Goal: Information Seeking & Learning: Check status

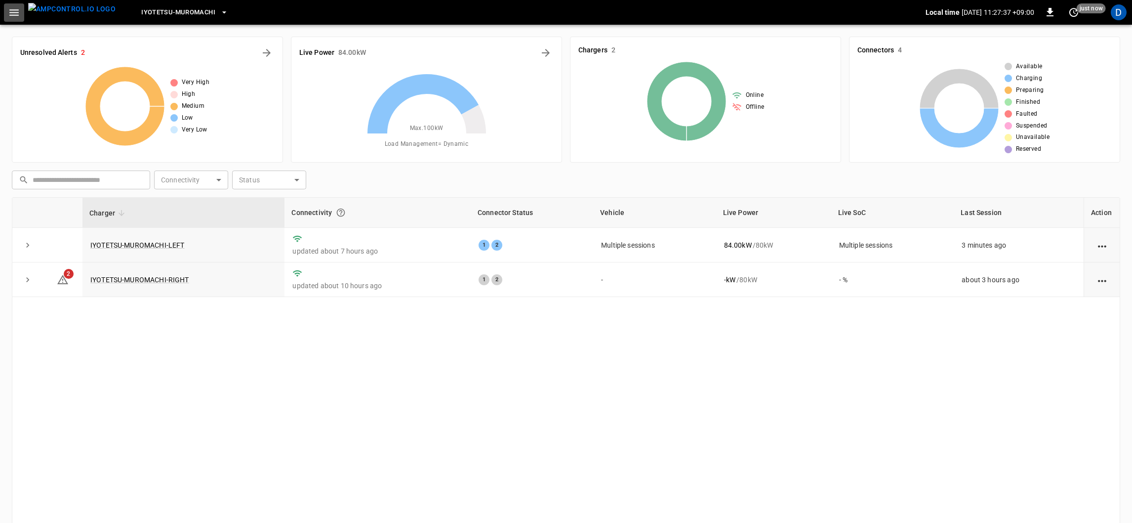
click at [10, 7] on icon "button" at bounding box center [14, 12] width 12 height 12
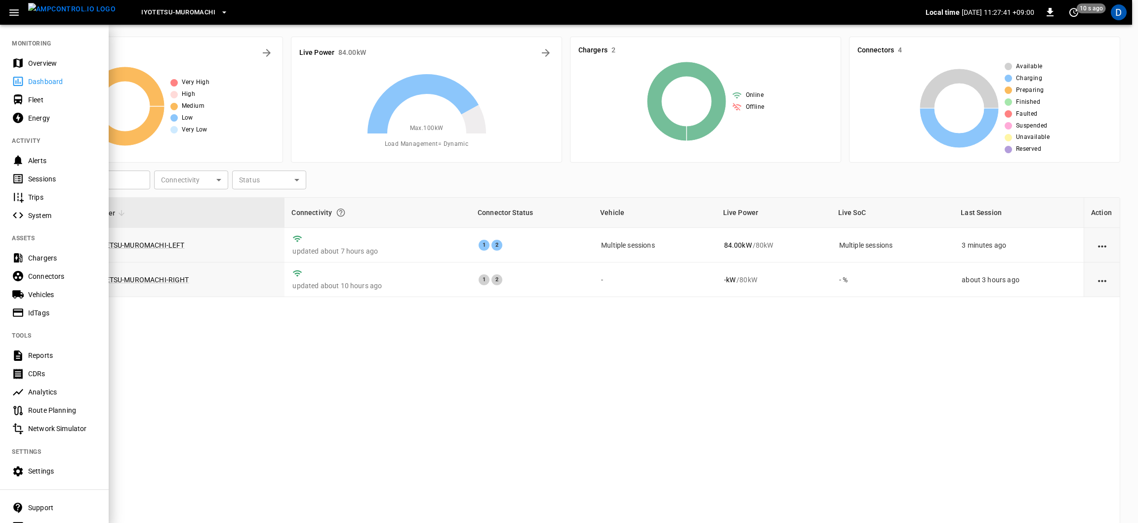
click at [275, 49] on div at bounding box center [569, 261] width 1138 height 523
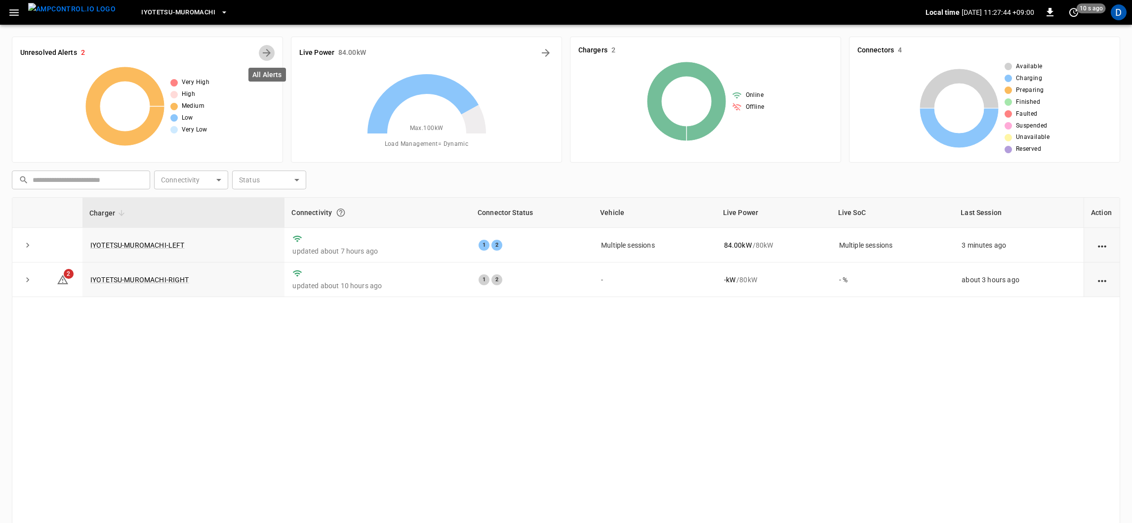
click at [268, 51] on icon "All Alerts" at bounding box center [267, 53] width 8 height 8
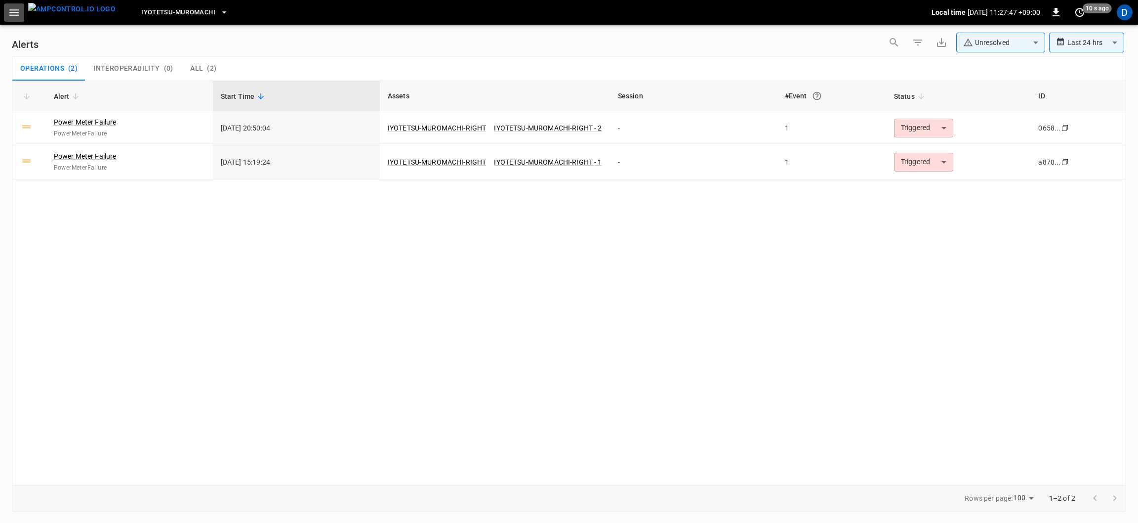
click at [13, 14] on icon "button" at bounding box center [14, 12] width 12 height 12
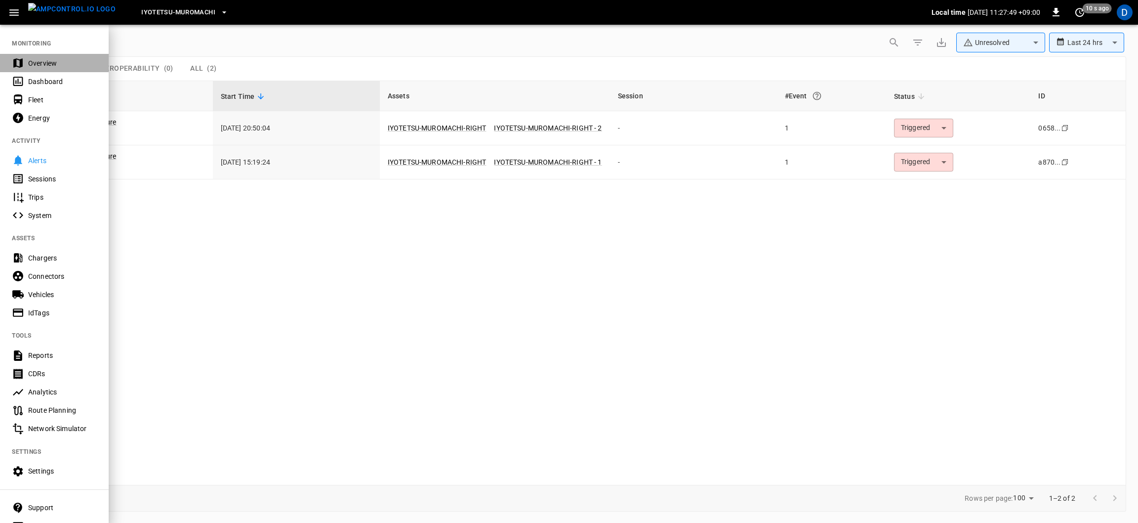
click at [28, 54] on div "Overview" at bounding box center [54, 63] width 109 height 18
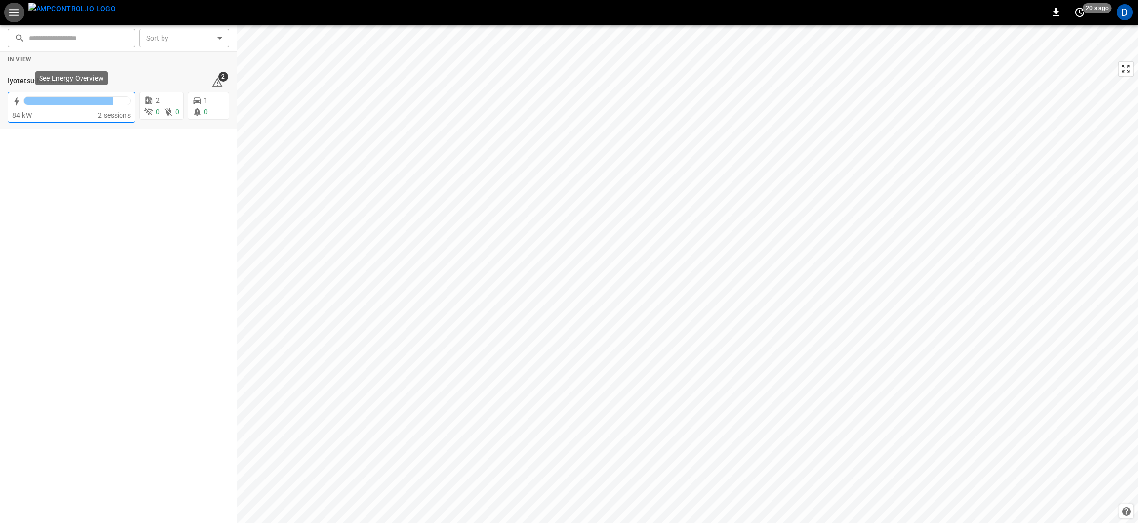
click at [64, 102] on div at bounding box center [68, 101] width 89 height 8
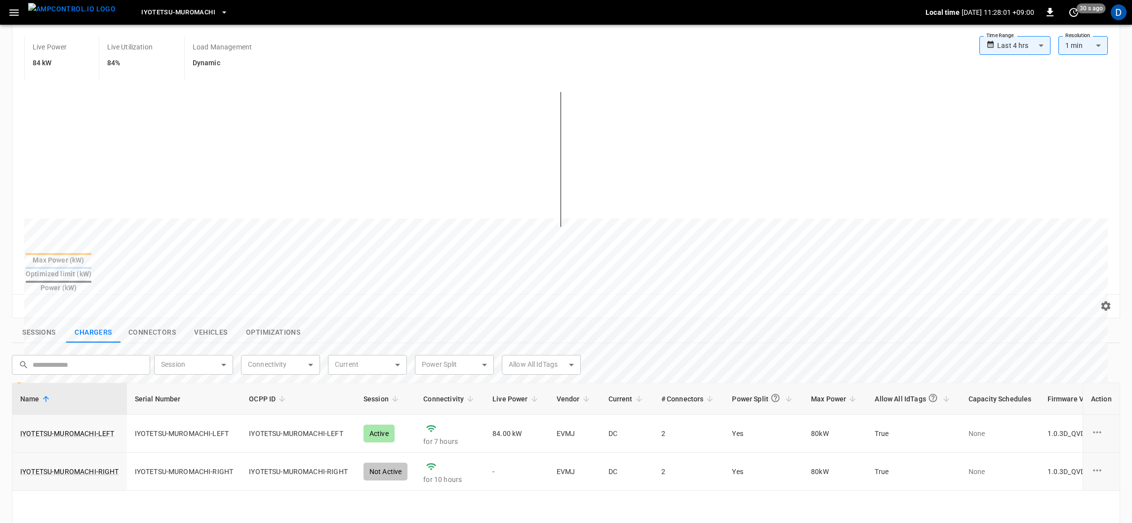
scroll to position [142, 0]
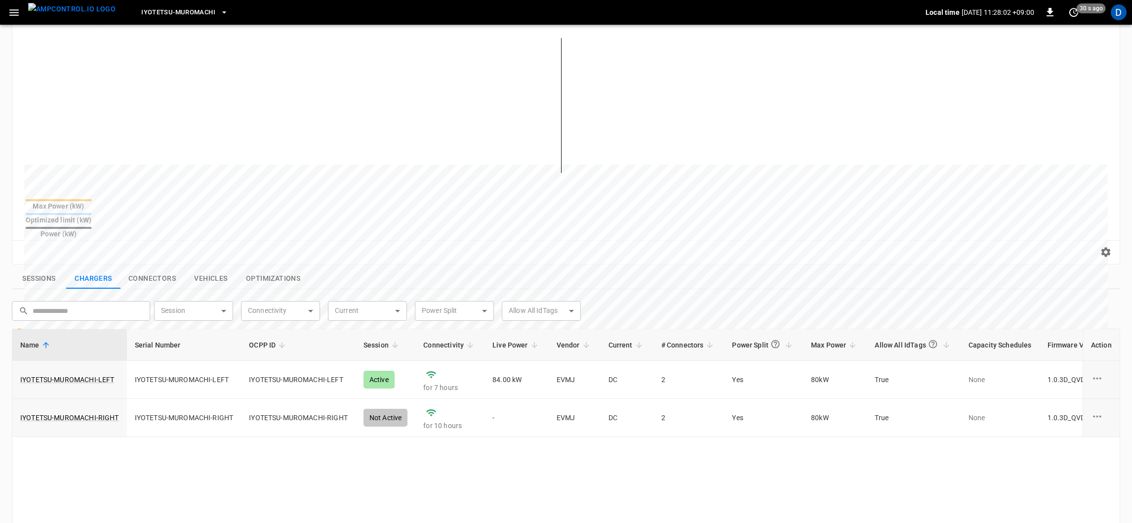
click at [152, 268] on button "Connectors" at bounding box center [152, 278] width 63 height 21
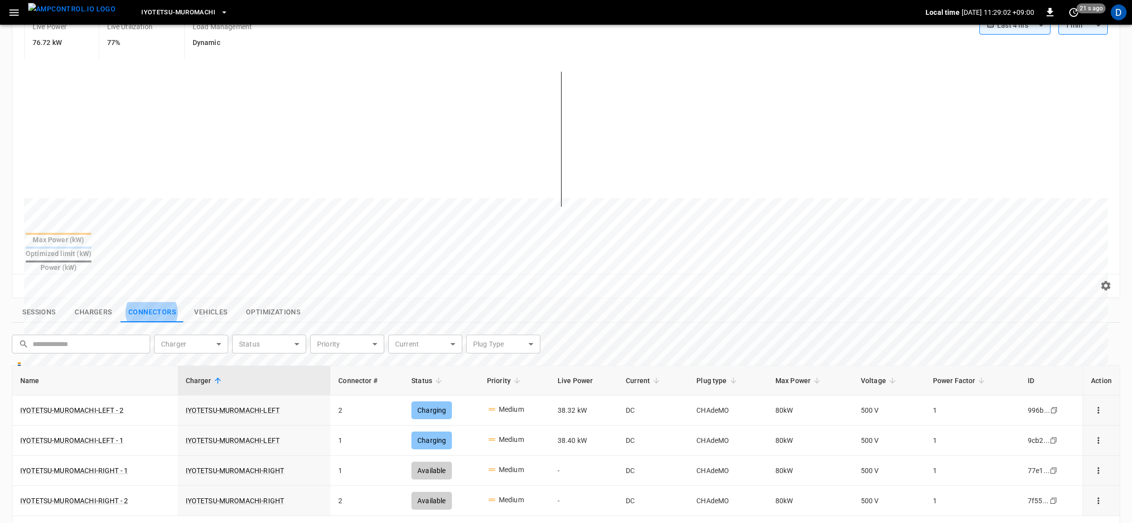
scroll to position [132, 0]
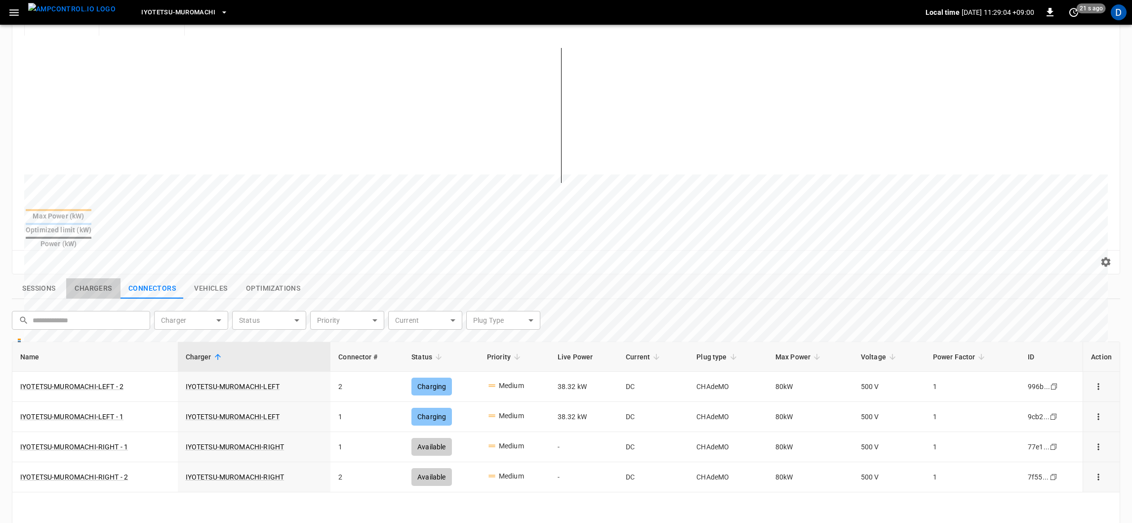
click at [100, 278] on button "Chargers" at bounding box center [93, 288] width 54 height 21
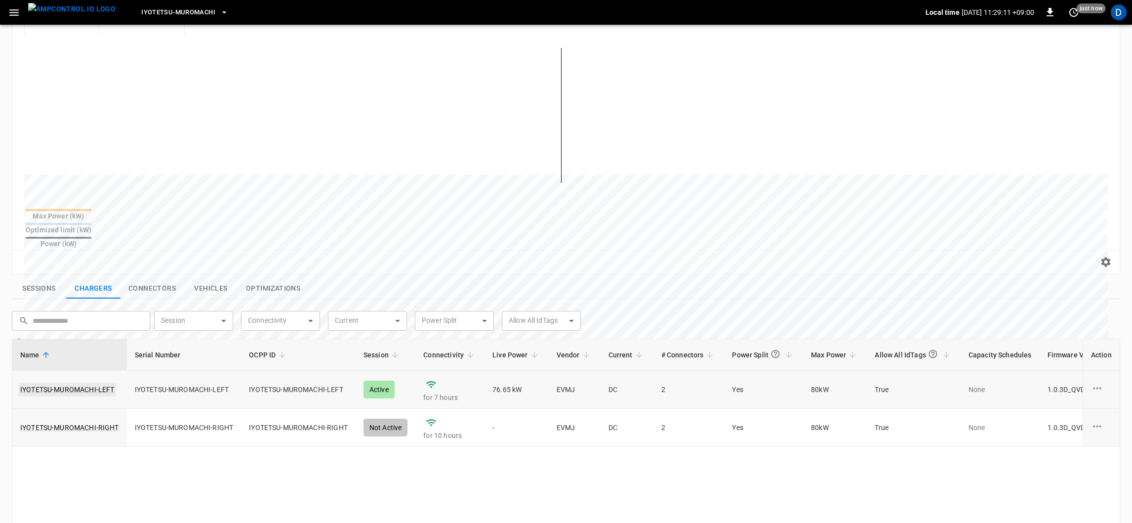
click at [58, 382] on link "IYOTETSU-MUROMACHI-LEFT" at bounding box center [67, 389] width 98 height 14
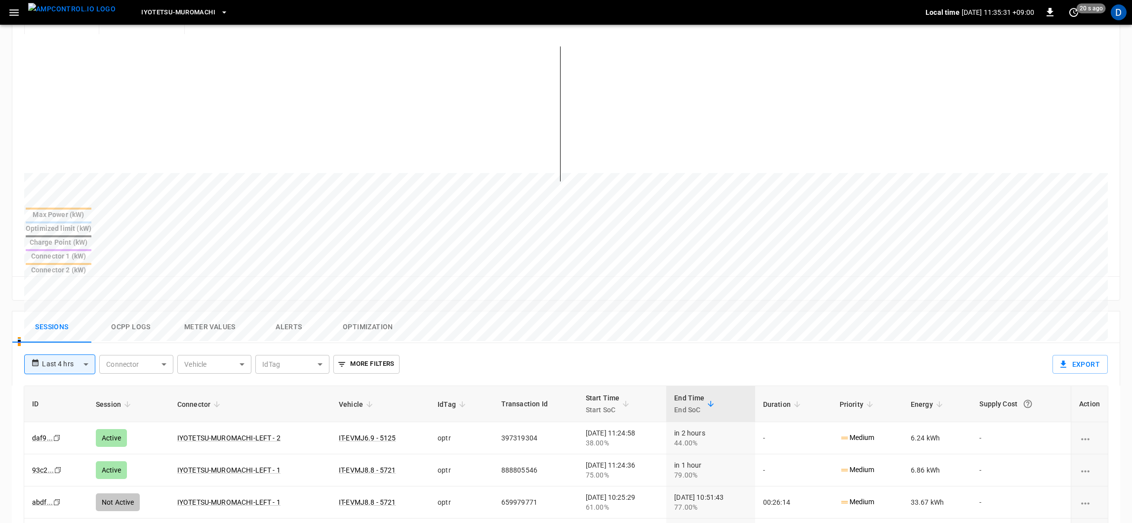
scroll to position [222, 0]
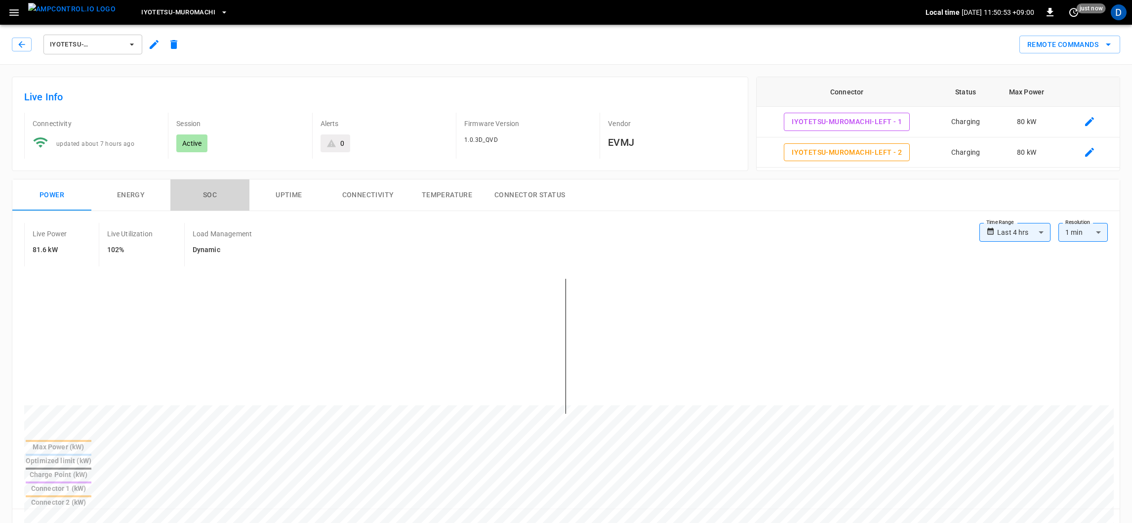
click at [210, 197] on button "SOC" at bounding box center [209, 195] width 79 height 32
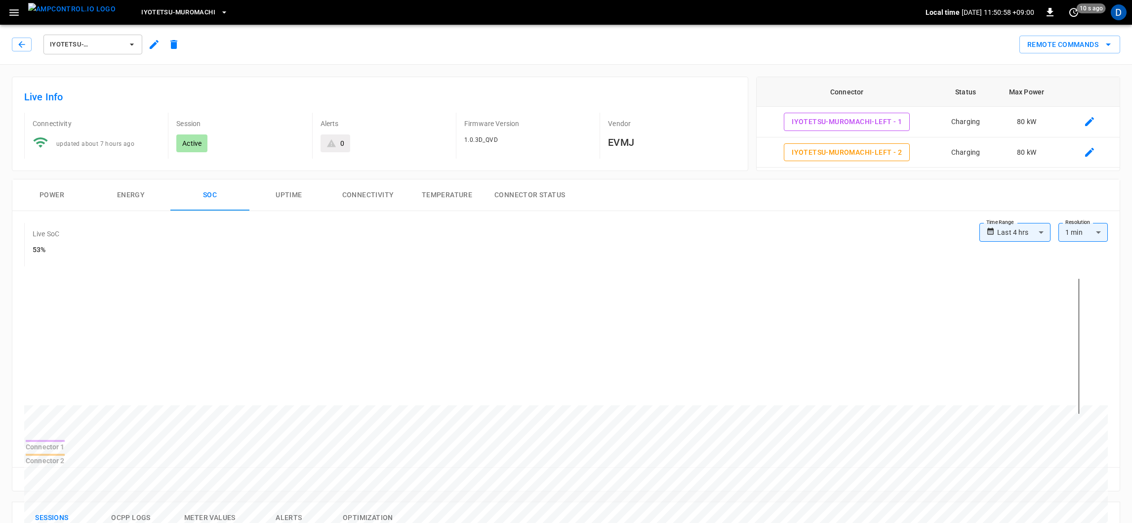
click at [77, 196] on button "Power" at bounding box center [51, 195] width 79 height 32
click at [145, 197] on button "Energy" at bounding box center [130, 195] width 79 height 32
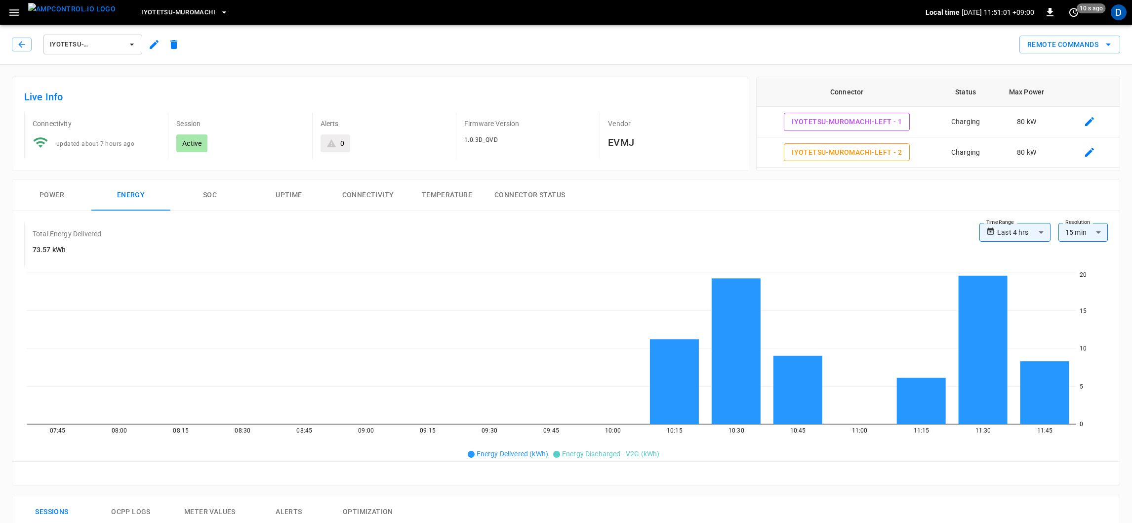
click at [39, 202] on button "Power" at bounding box center [51, 195] width 79 height 32
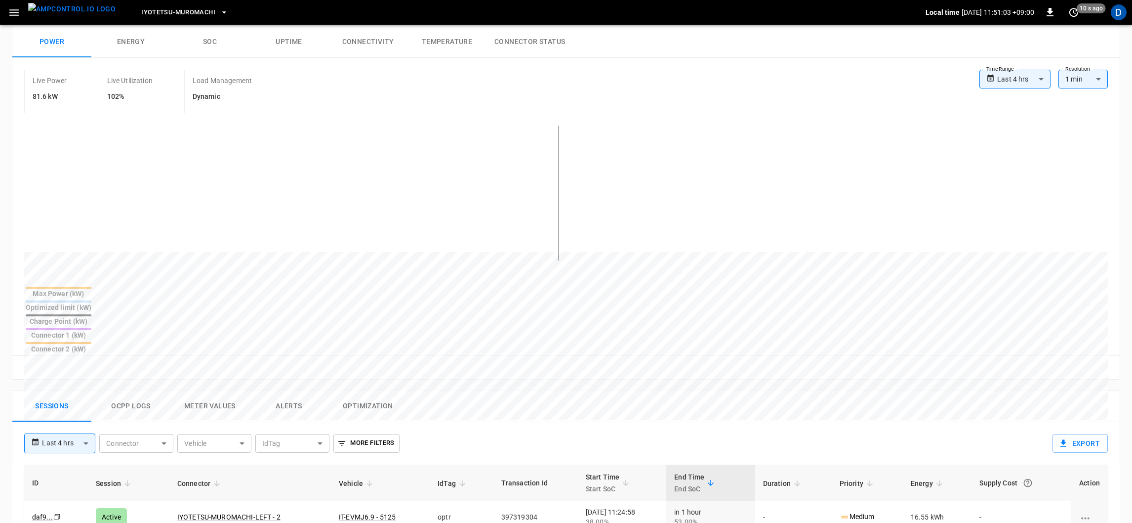
scroll to position [155, 0]
click at [222, 388] on button "Meter Values" at bounding box center [209, 404] width 79 height 32
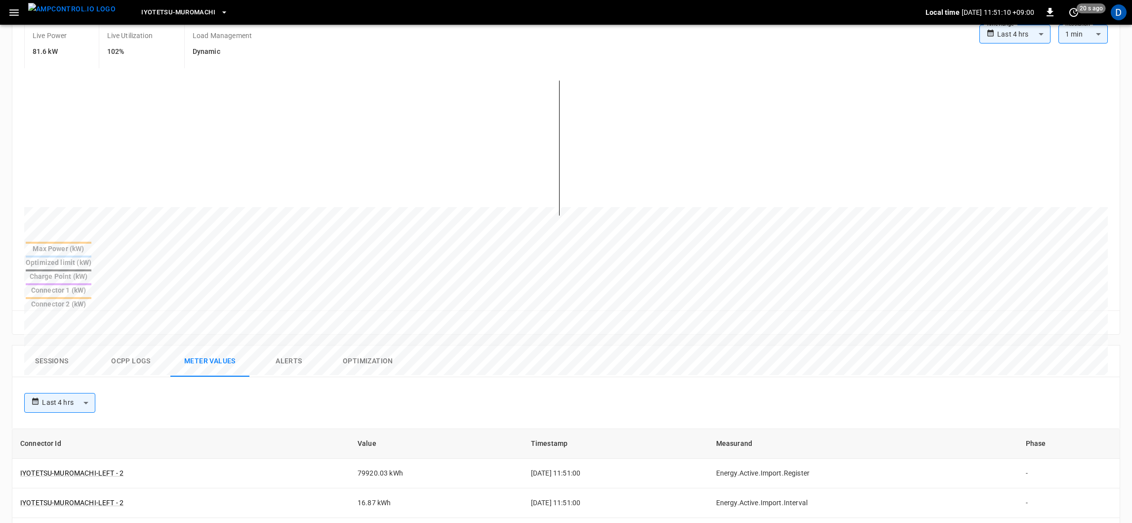
scroll to position [203, 0]
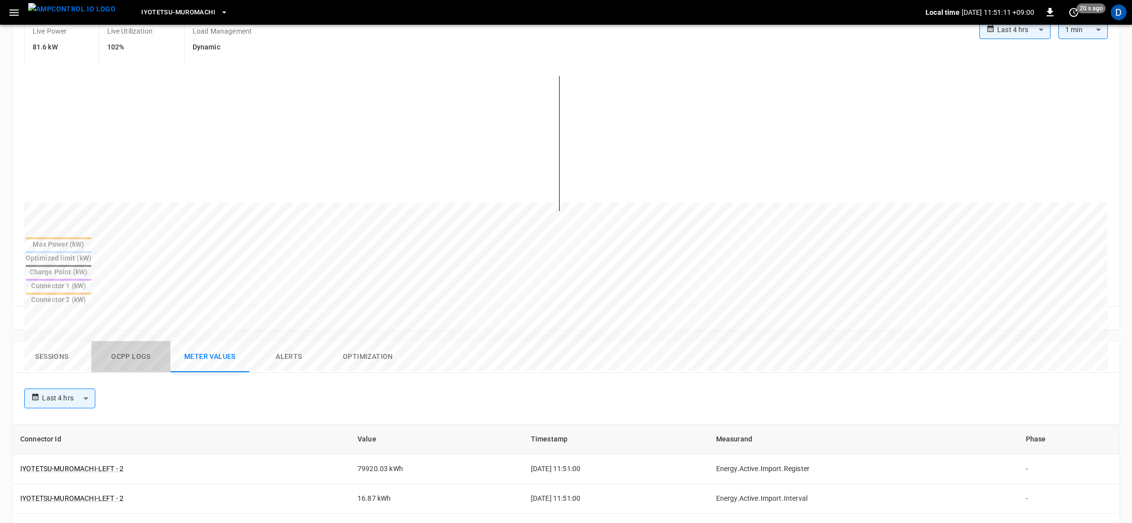
click at [120, 341] on button "Ocpp logs" at bounding box center [130, 357] width 79 height 32
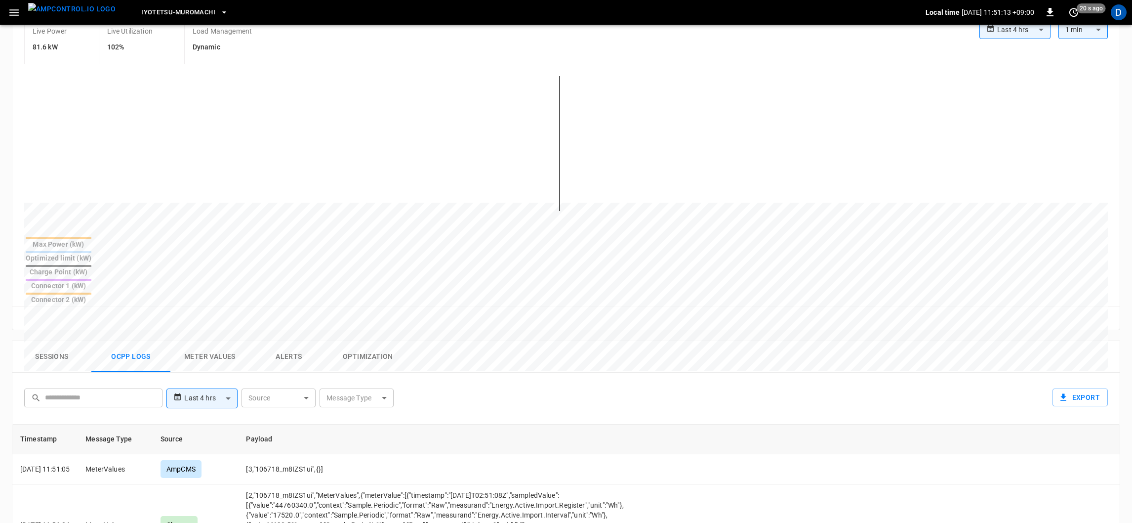
click at [52, 341] on button "Sessions" at bounding box center [51, 357] width 79 height 32
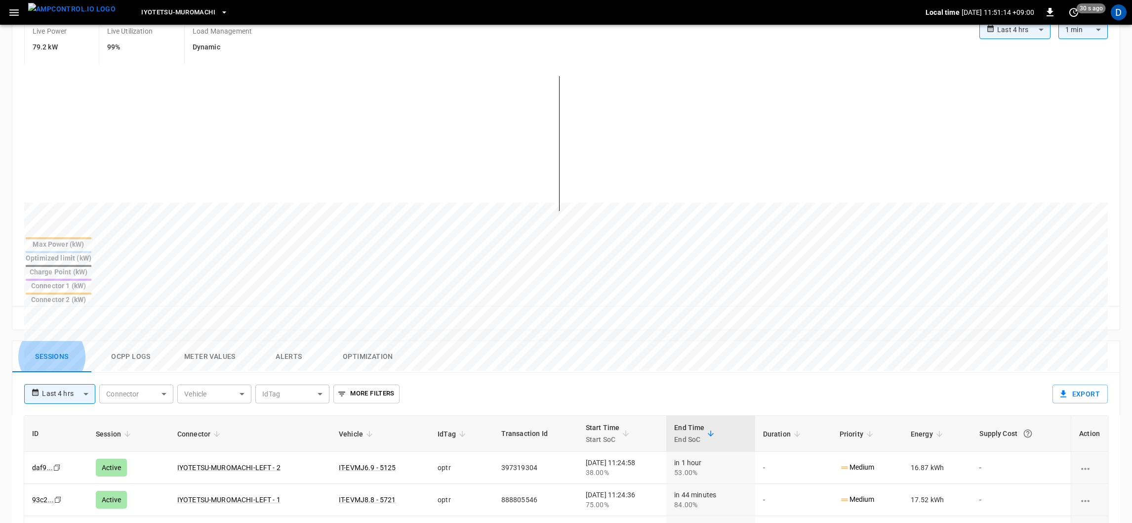
click at [52, 341] on button "Sessions" at bounding box center [51, 357] width 79 height 32
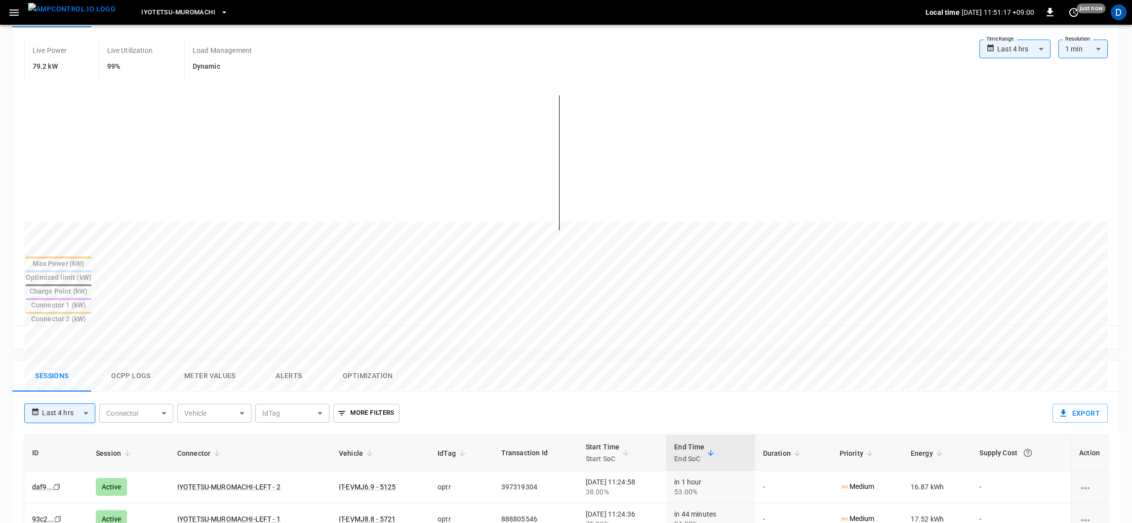
scroll to position [126, 0]
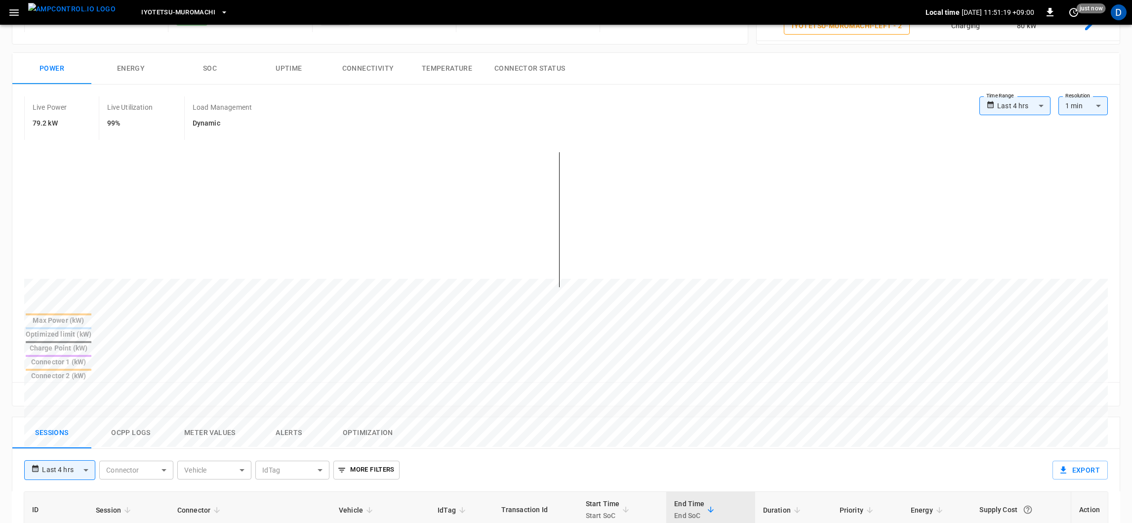
click at [212, 60] on button "SOC" at bounding box center [209, 69] width 79 height 32
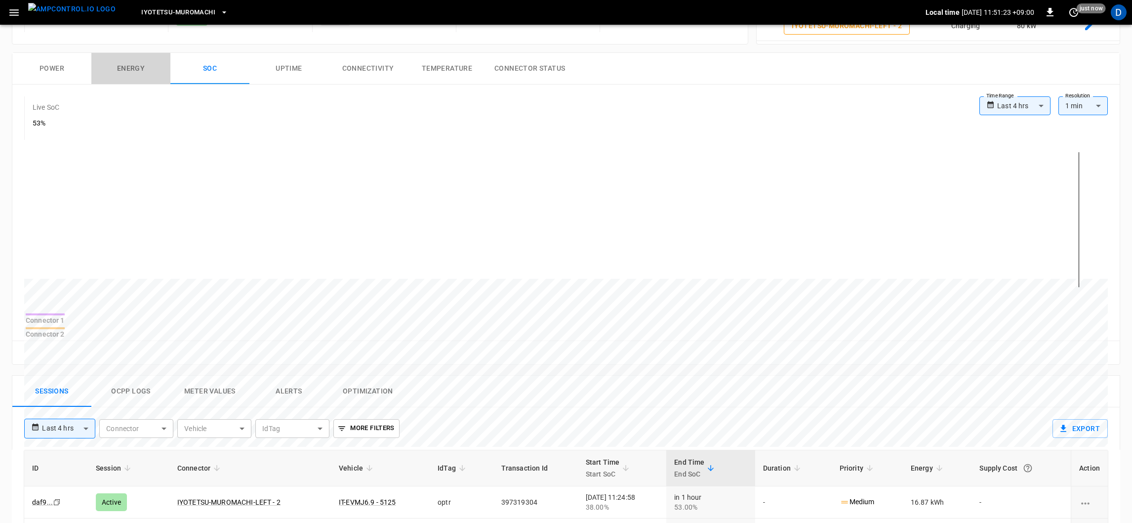
click at [122, 63] on button "Energy" at bounding box center [130, 69] width 79 height 32
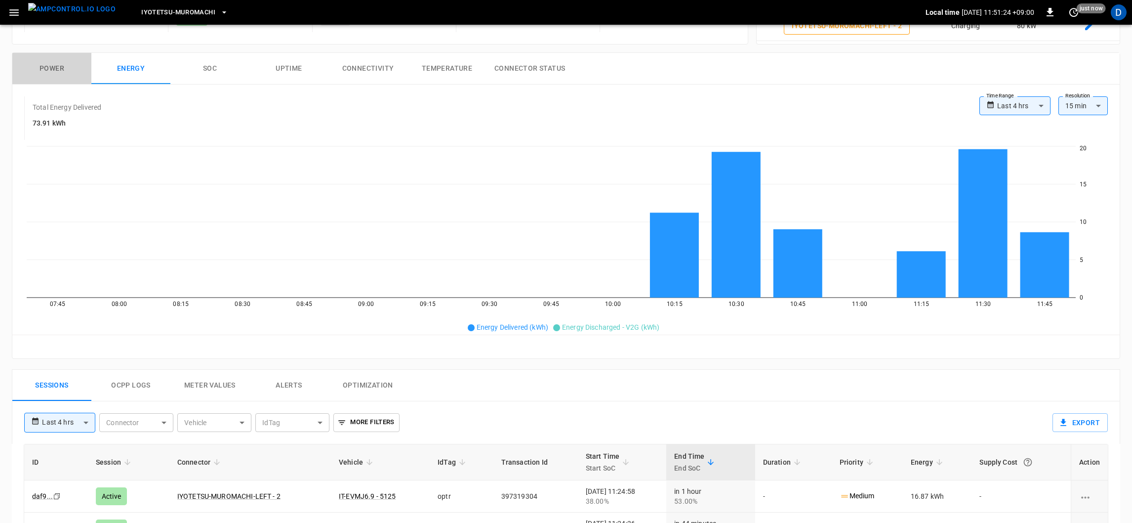
click at [55, 74] on button "Power" at bounding box center [51, 69] width 79 height 32
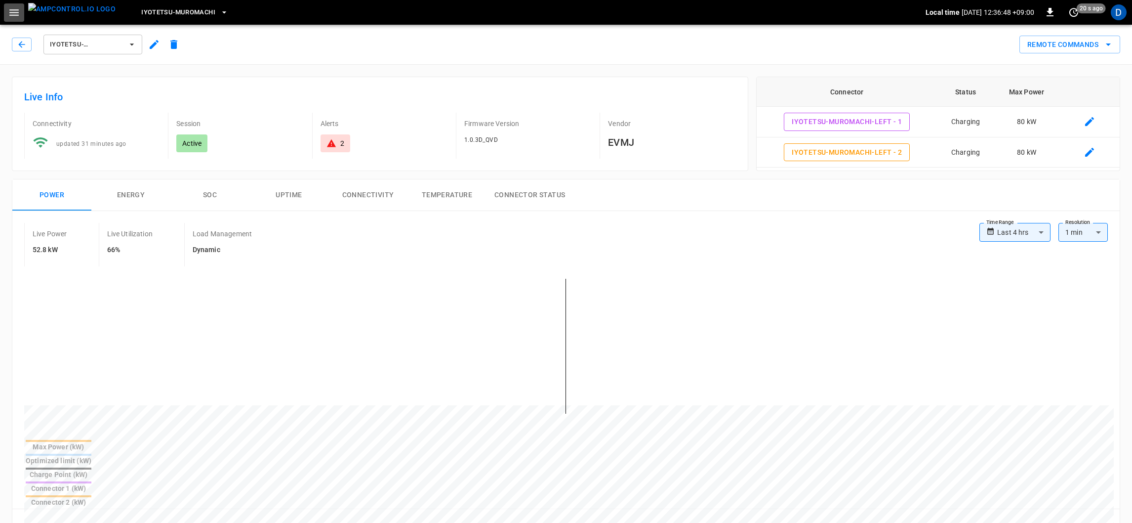
click at [19, 7] on icon "button" at bounding box center [14, 12] width 12 height 12
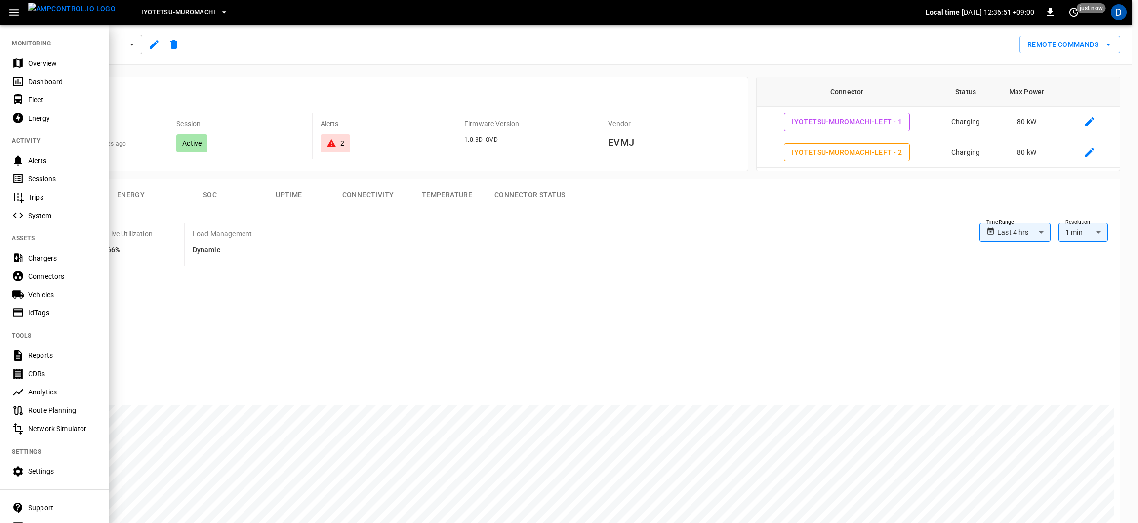
click at [47, 67] on div "Overview" at bounding box center [62, 63] width 69 height 10
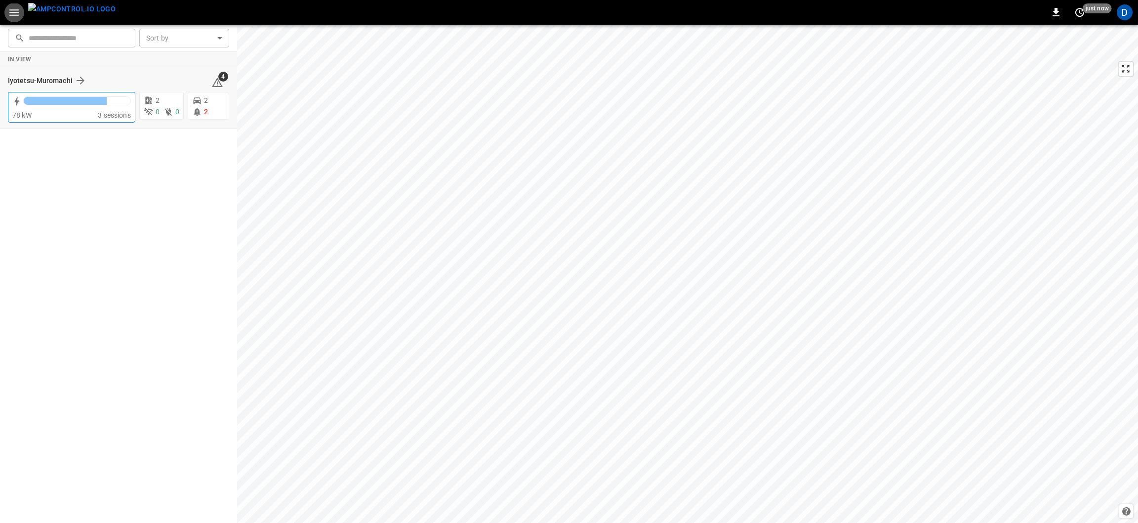
click at [73, 102] on div at bounding box center [65, 101] width 83 height 8
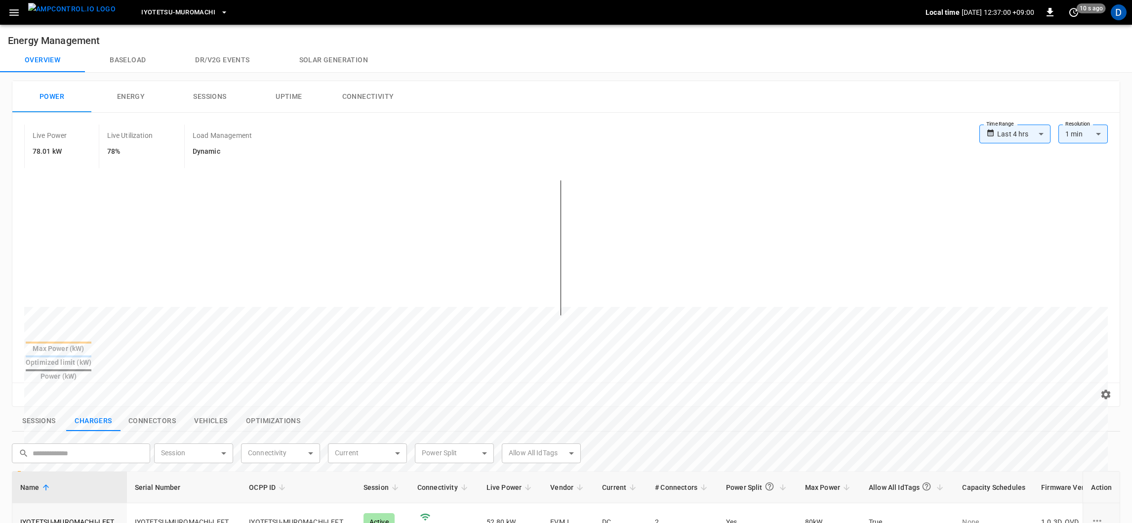
click at [156, 411] on button "Connectors" at bounding box center [152, 421] width 63 height 21
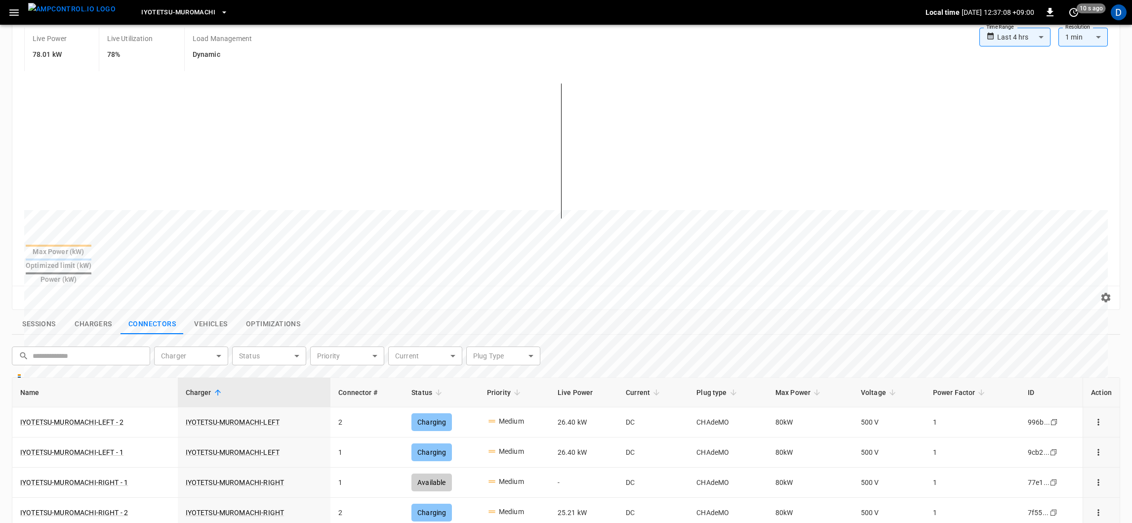
scroll to position [97, 0]
click at [90, 313] on button "Chargers" at bounding box center [93, 323] width 54 height 21
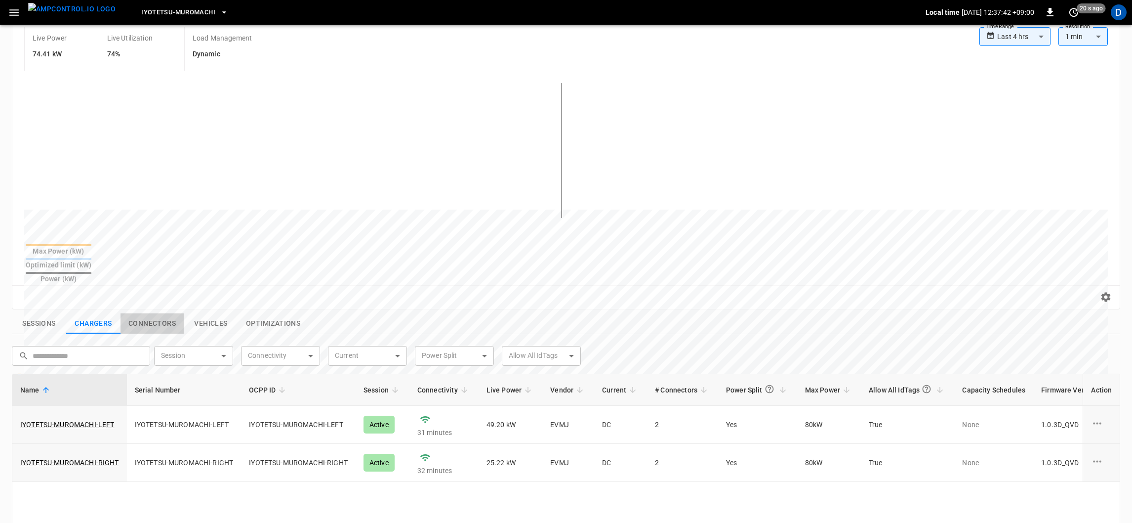
click at [164, 313] on button "Connectors" at bounding box center [152, 323] width 63 height 21
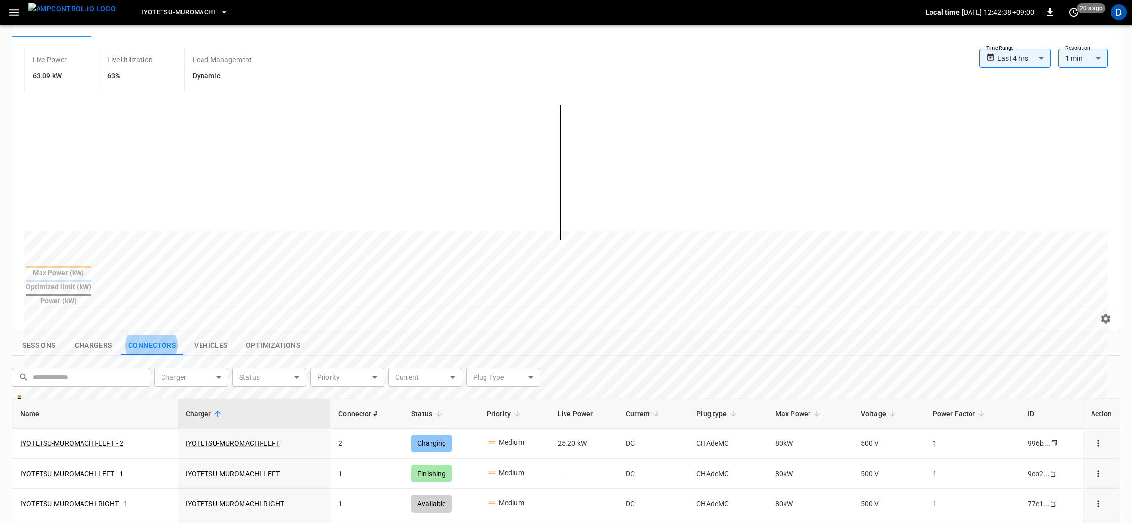
scroll to position [79, 0]
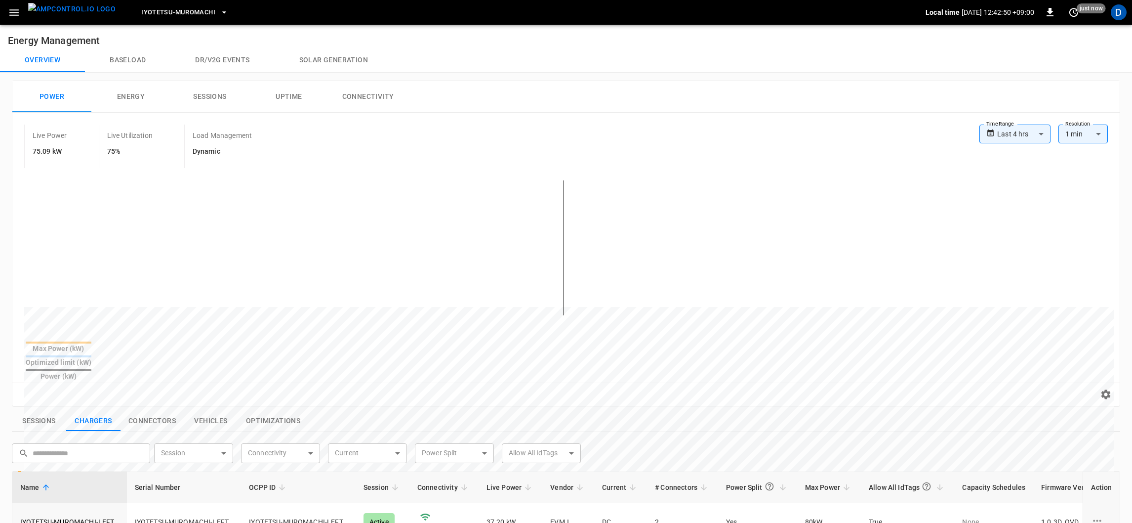
click at [139, 411] on button "Connectors" at bounding box center [152, 421] width 63 height 21
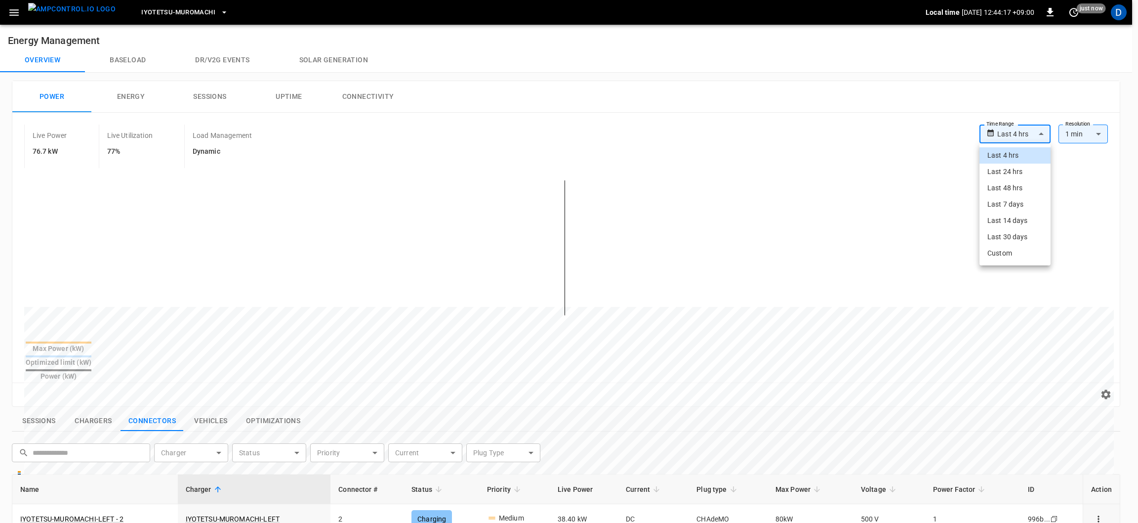
click at [1011, 138] on body "**********" at bounding box center [569, 437] width 1138 height 874
click at [51, 388] on div at bounding box center [569, 261] width 1138 height 523
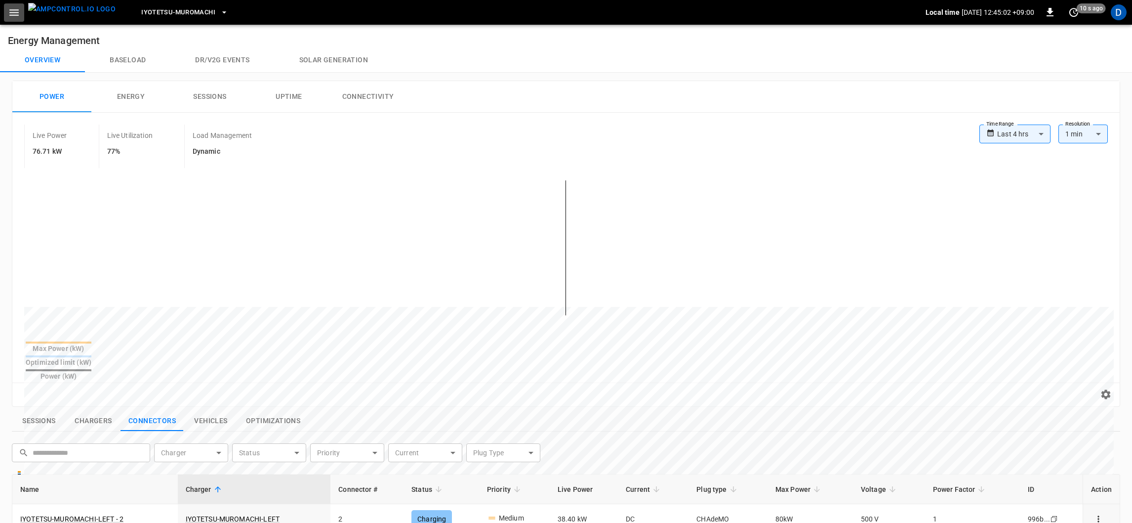
click at [17, 3] on button "button" at bounding box center [14, 12] width 20 height 18
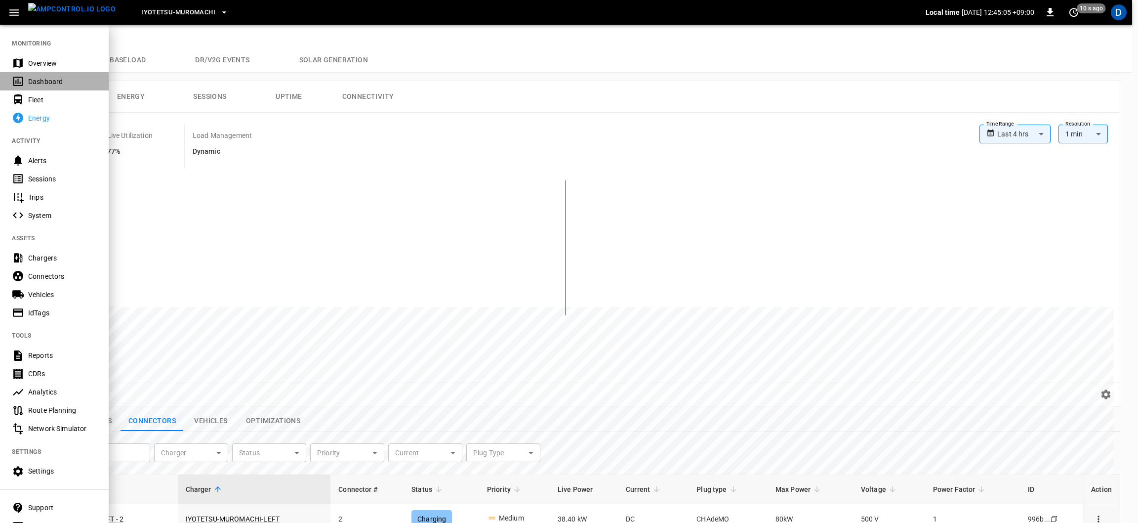
click at [40, 81] on div "Dashboard" at bounding box center [62, 82] width 69 height 10
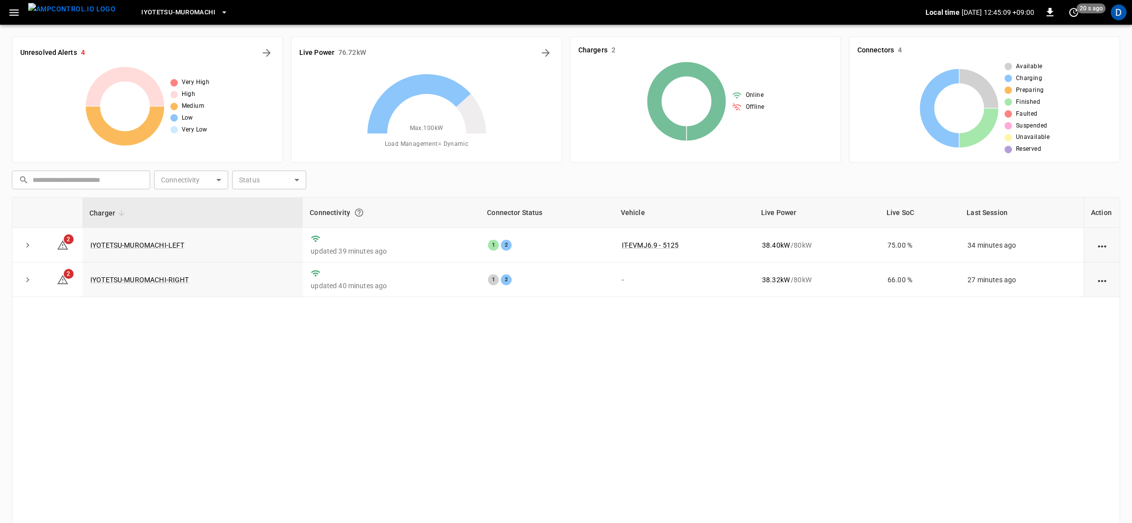
click at [18, 8] on icon "button" at bounding box center [14, 12] width 12 height 12
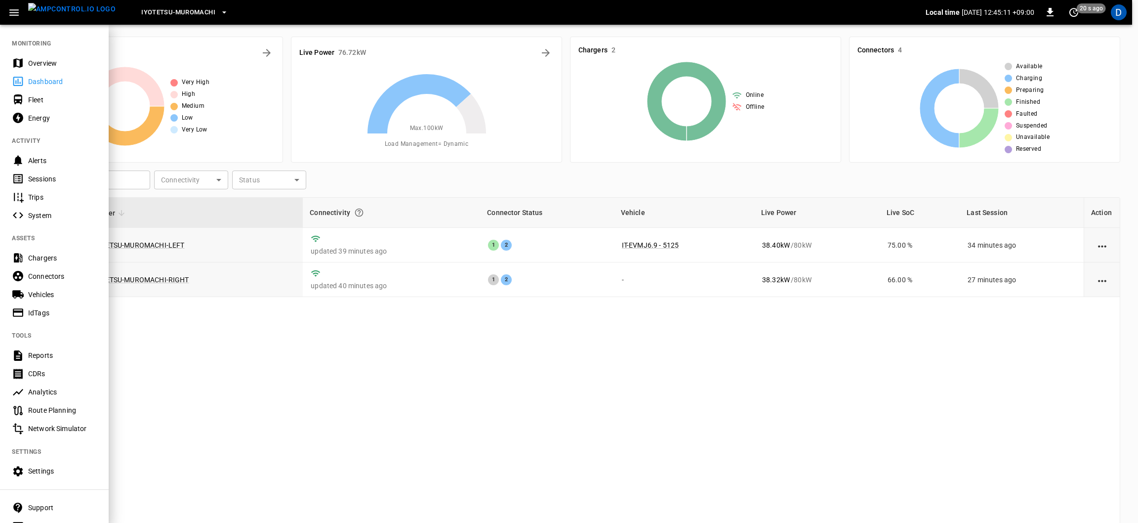
click at [38, 67] on div "Overview" at bounding box center [62, 63] width 69 height 10
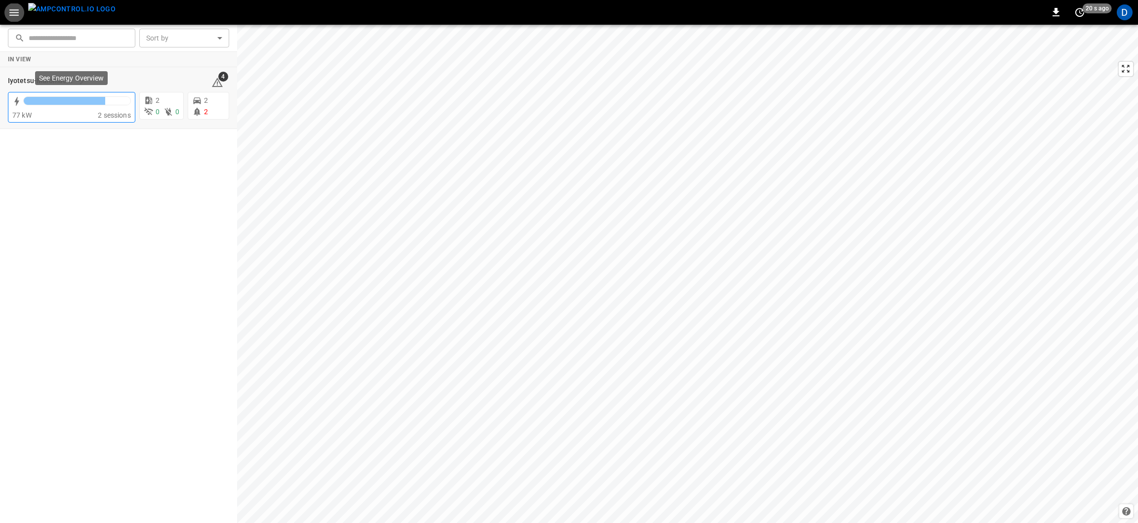
click at [61, 113] on div "77 kW" at bounding box center [54, 115] width 85 height 10
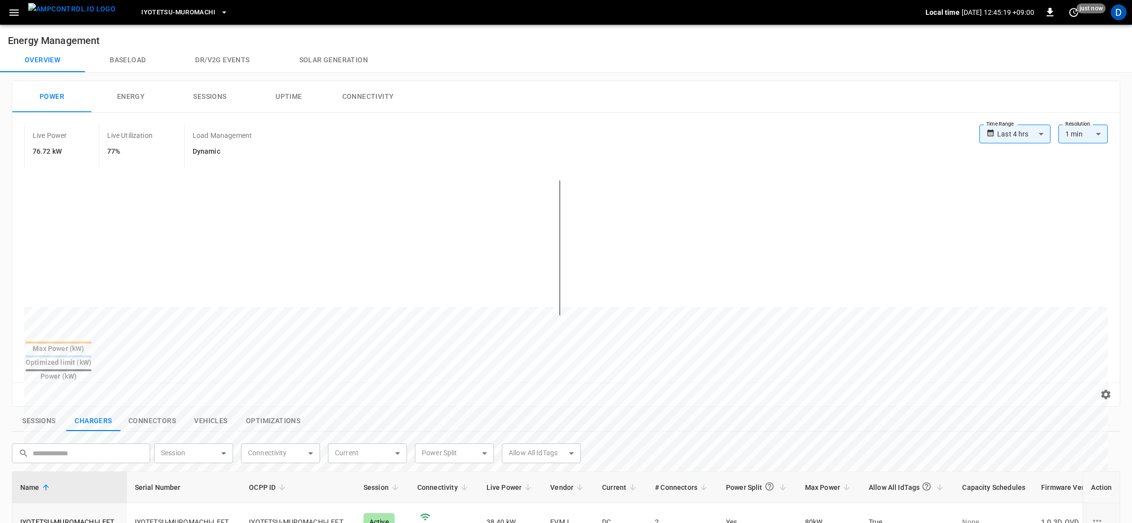
click at [136, 91] on button "Energy" at bounding box center [130, 97] width 79 height 32
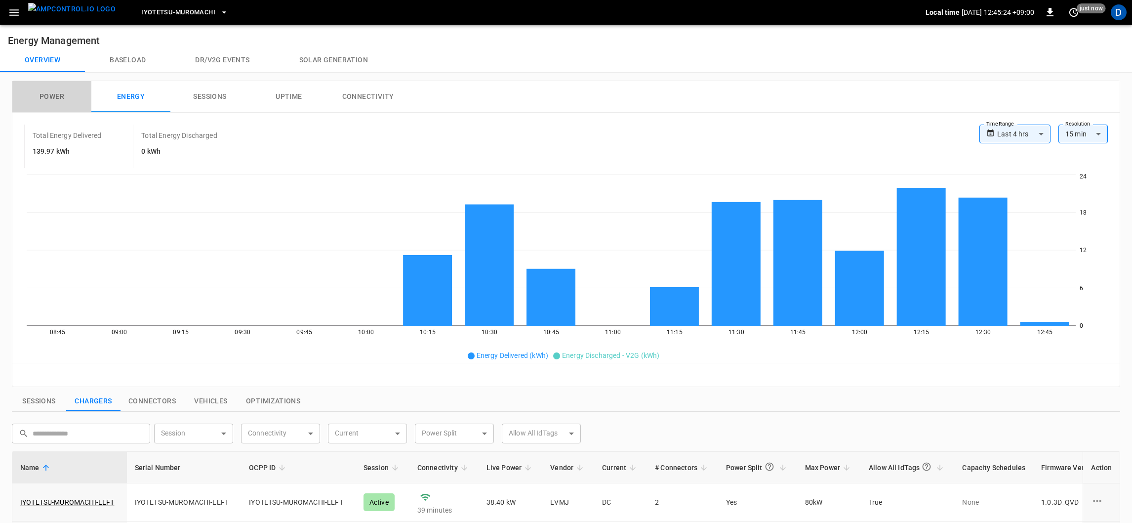
click at [67, 94] on button "Power" at bounding box center [51, 97] width 79 height 32
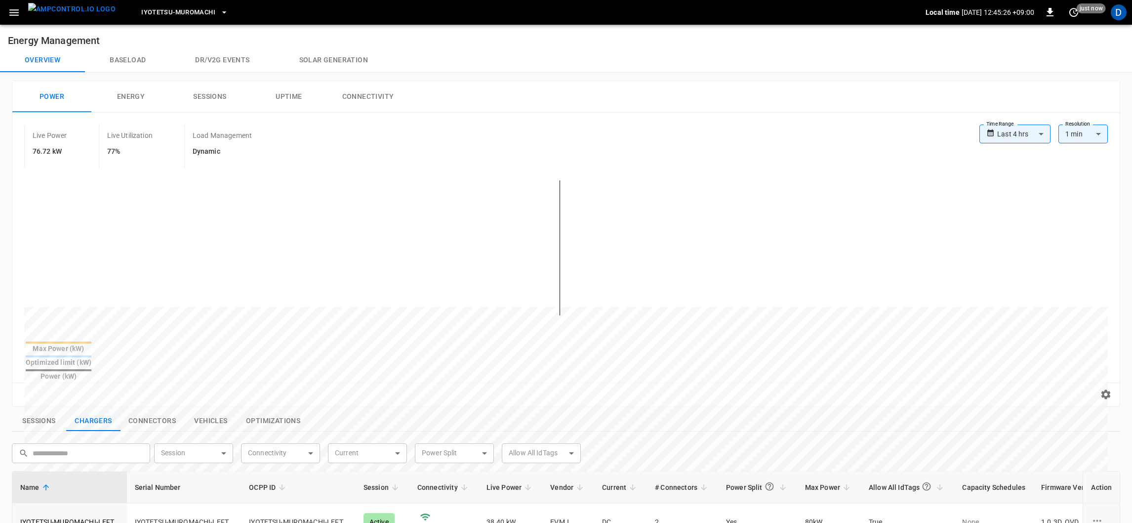
click at [155, 411] on button "Connectors" at bounding box center [152, 421] width 63 height 21
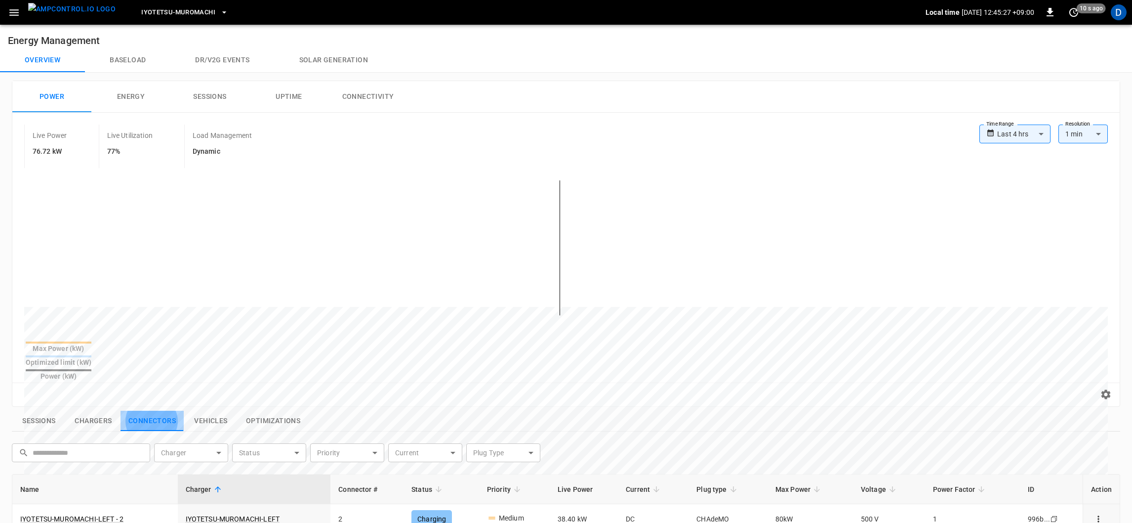
click at [155, 411] on button "Connectors" at bounding box center [152, 421] width 63 height 21
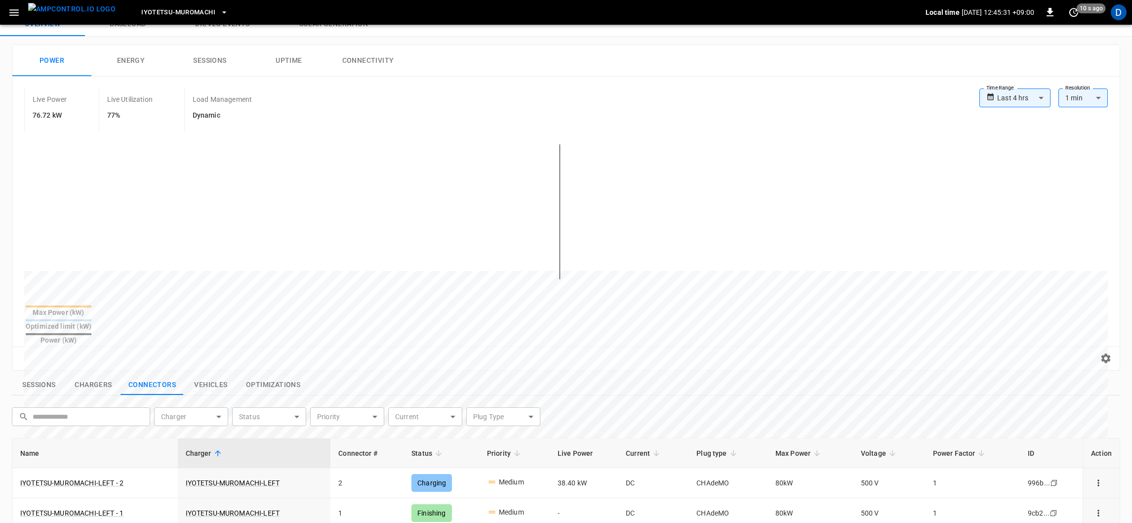
scroll to position [36, 0]
click at [125, 68] on button "Energy" at bounding box center [130, 61] width 79 height 32
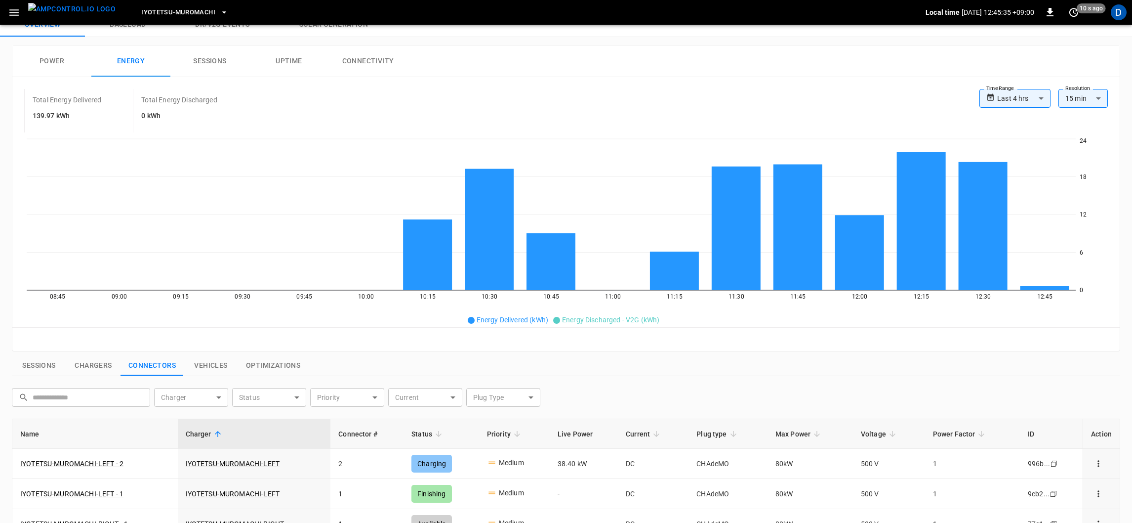
click at [90, 363] on button "Chargers" at bounding box center [93, 365] width 54 height 21
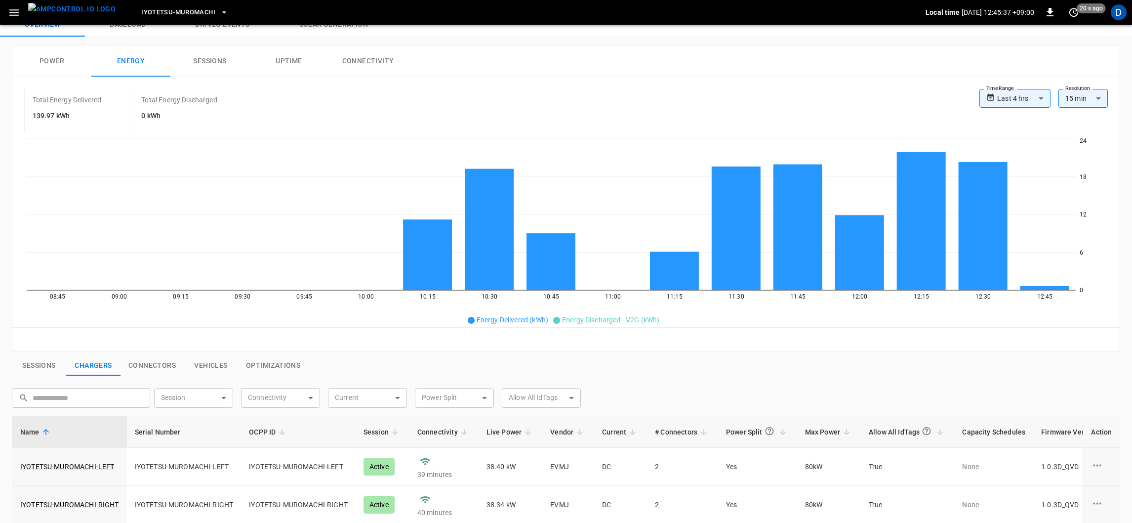
click at [41, 369] on button "Sessions" at bounding box center [39, 365] width 54 height 21
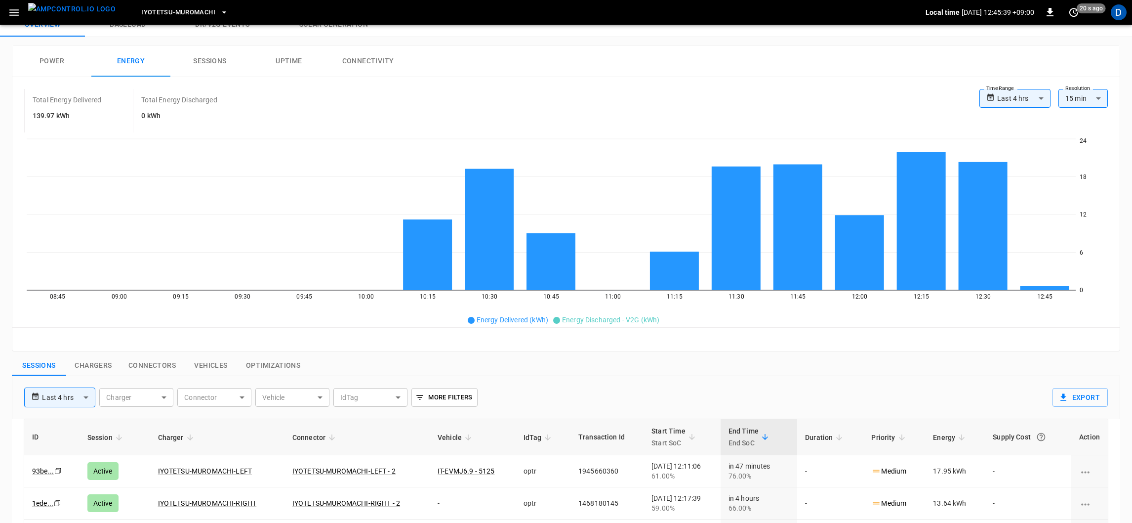
click at [91, 367] on button "Chargers" at bounding box center [93, 365] width 54 height 21
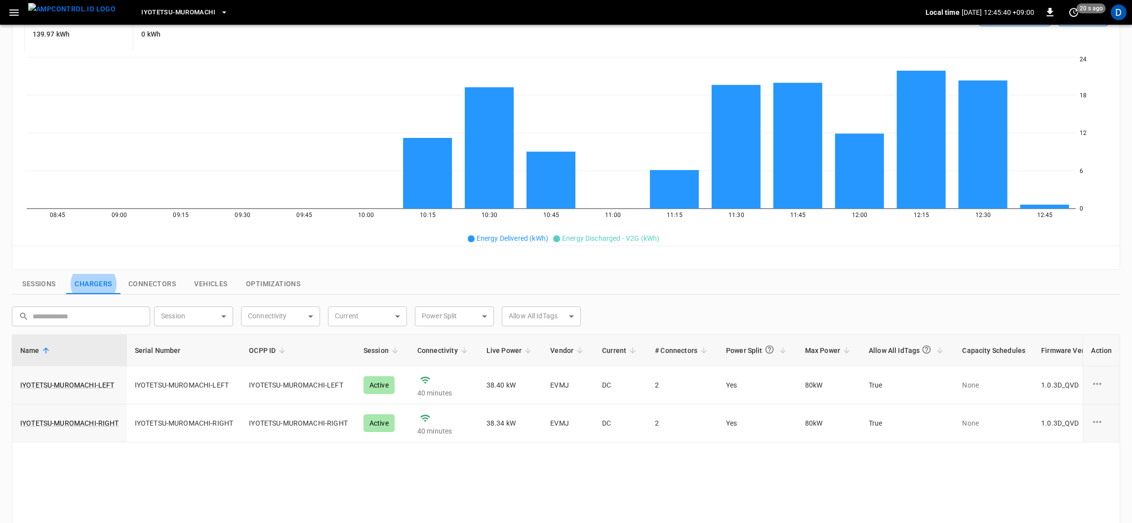
scroll to position [119, 0]
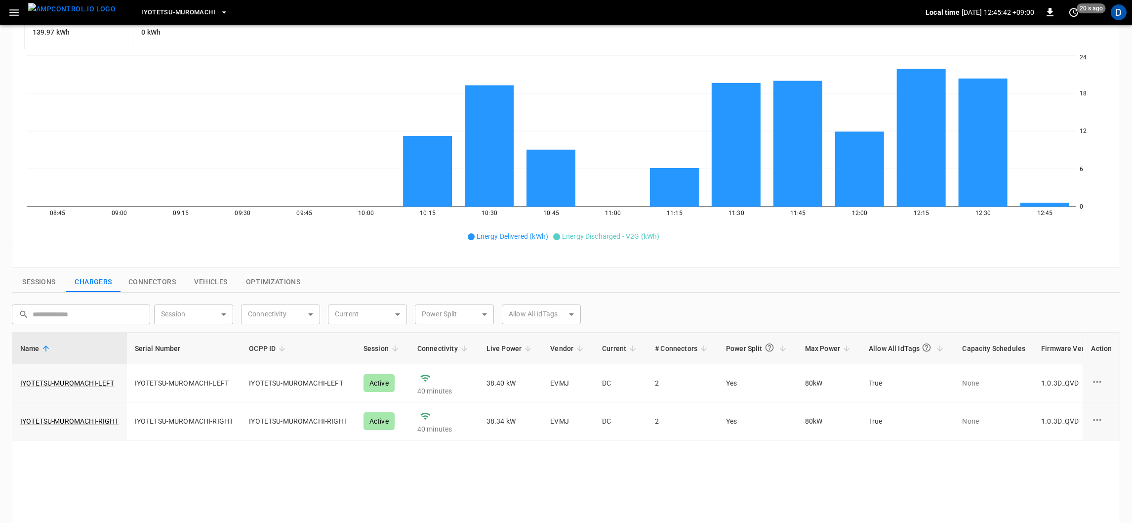
click at [48, 290] on button "Sessions" at bounding box center [39, 282] width 54 height 21
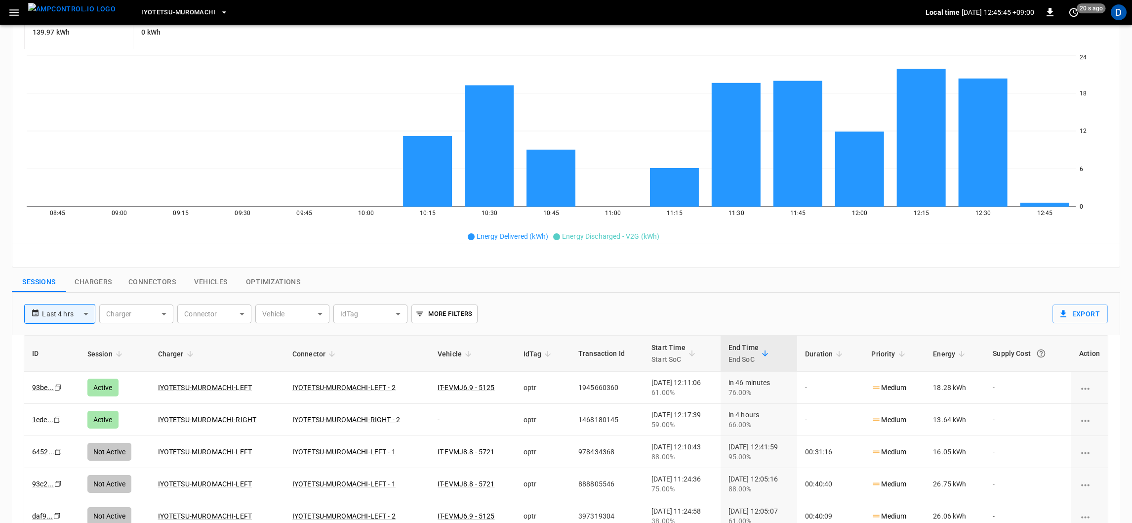
click at [87, 279] on button "Chargers" at bounding box center [93, 282] width 54 height 21
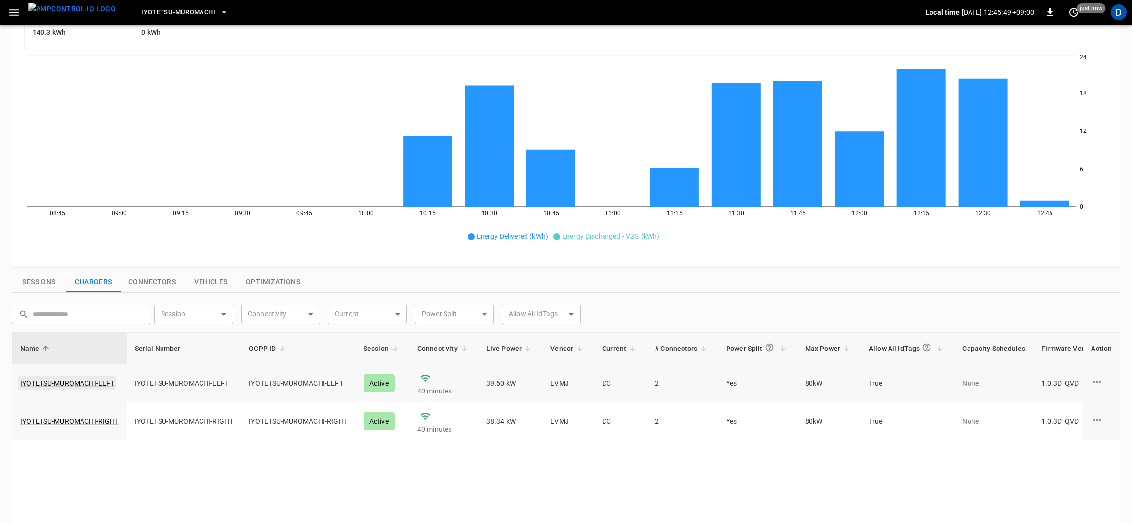
click at [79, 381] on link "IYOTETSU-MUROMACHI-LEFT" at bounding box center [67, 383] width 98 height 14
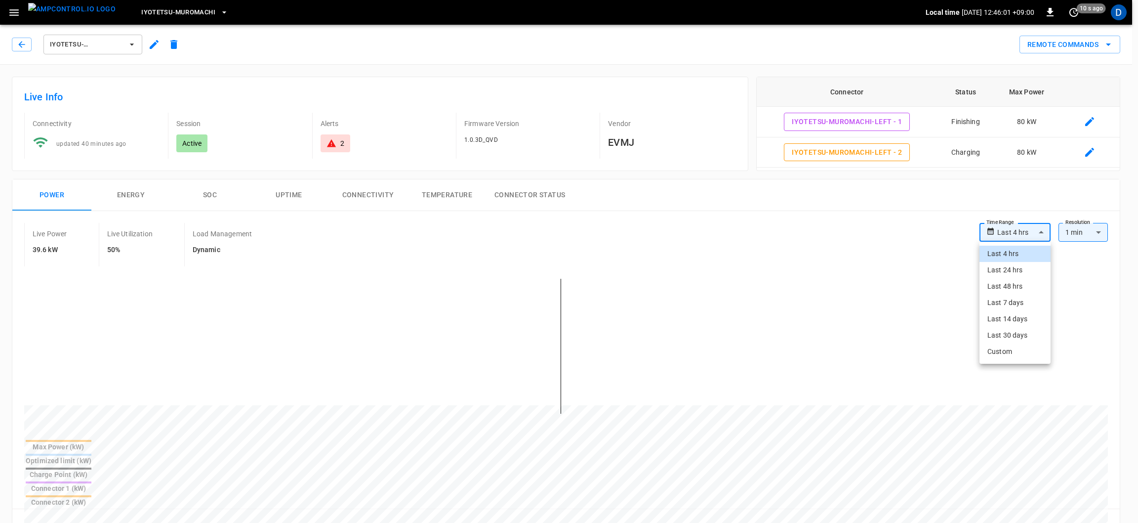
click at [1015, 234] on body "**********" at bounding box center [569, 511] width 1138 height 1022
click at [1010, 279] on li "Last 48 hrs" at bounding box center [1015, 286] width 71 height 16
type input "**********"
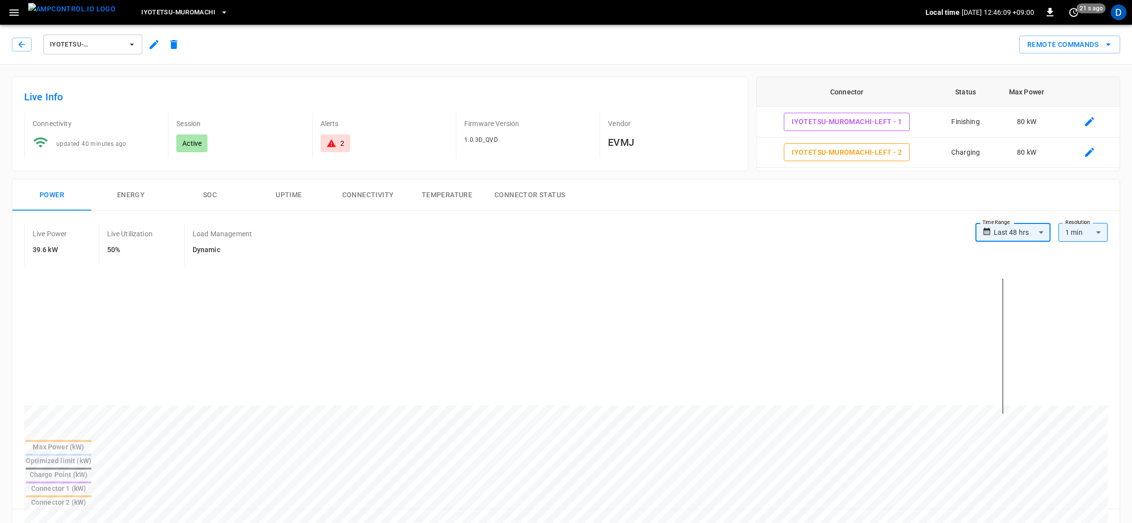
scroll to position [49, 0]
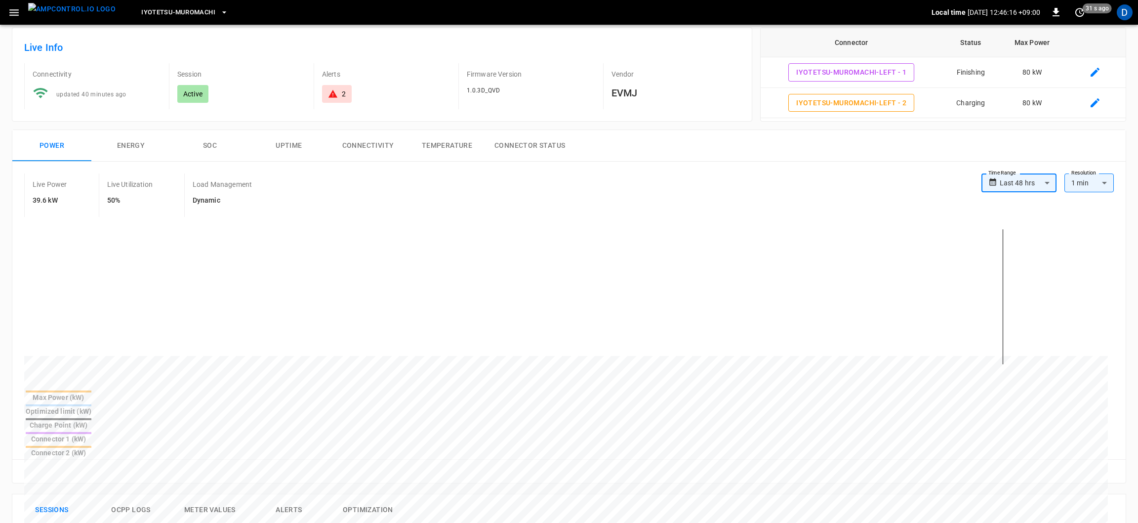
click at [1031, 188] on body "**********" at bounding box center [569, 462] width 1138 height 1022
click at [1028, 188] on body "**********" at bounding box center [569, 462] width 1138 height 1022
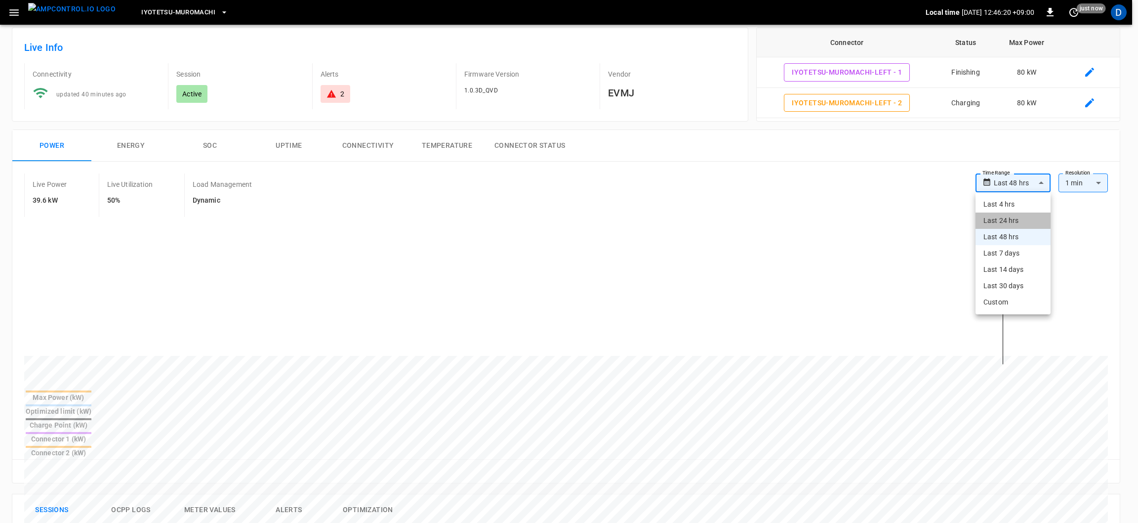
click at [1026, 215] on li "Last 24 hrs" at bounding box center [1013, 220] width 75 height 16
type input "**********"
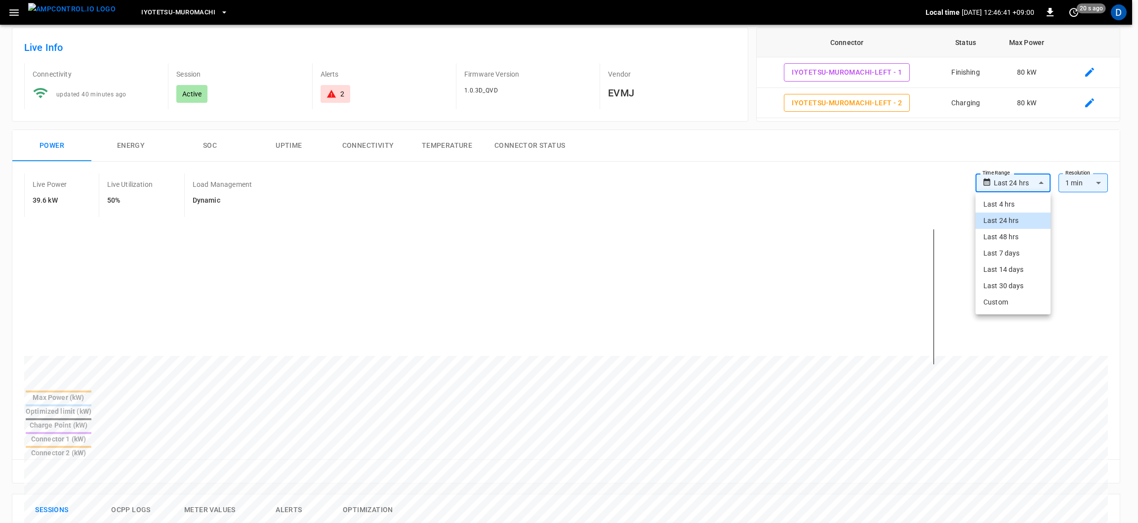
click at [1010, 181] on body "**********" at bounding box center [569, 462] width 1138 height 1022
click at [1010, 236] on li "Last 48 hrs" at bounding box center [1013, 237] width 75 height 16
type input "**********"
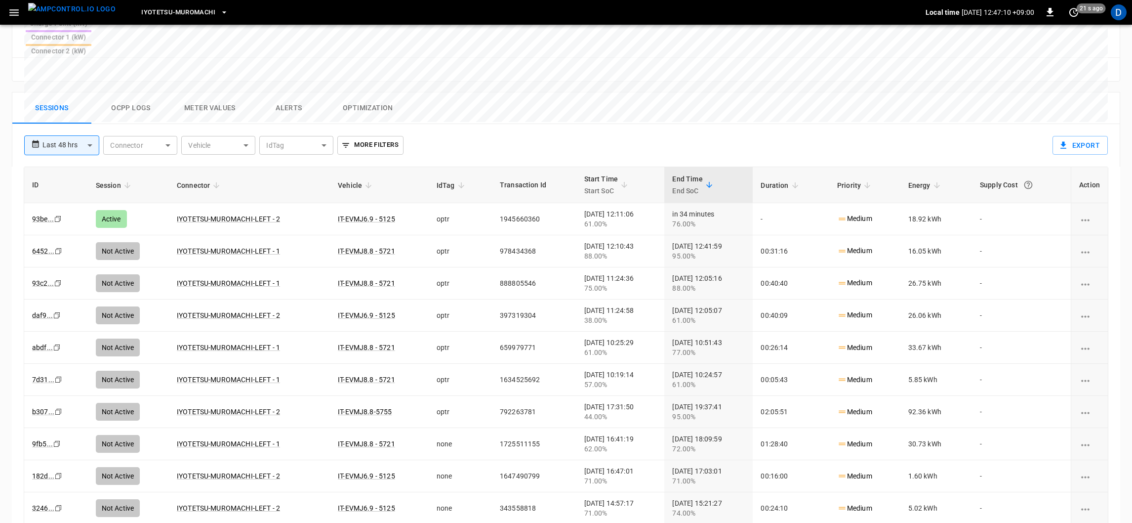
scroll to position [0, 0]
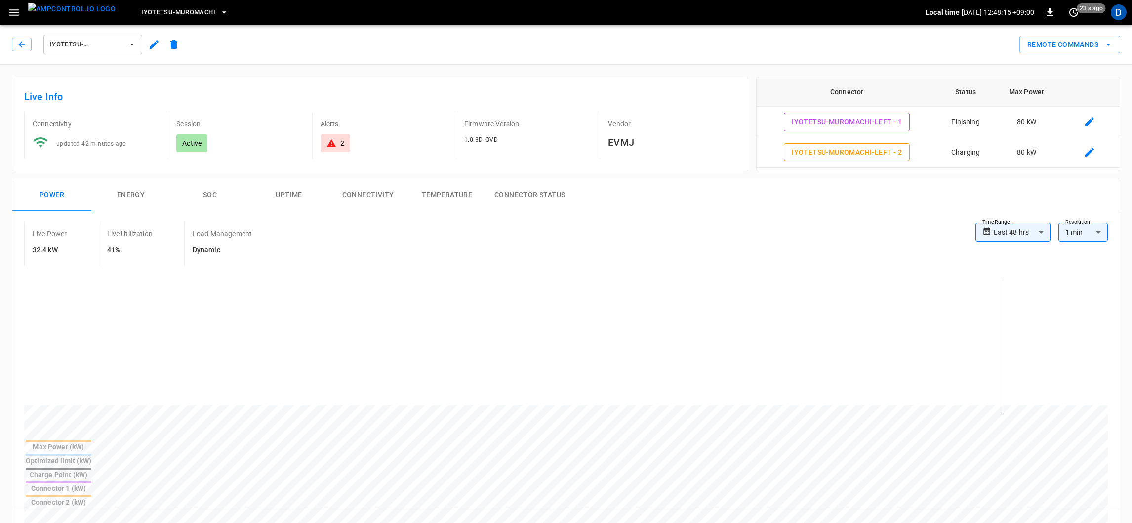
click at [89, 43] on span "IYOTETSU-MUROMACHI-LEFT" at bounding box center [86, 44] width 73 height 11
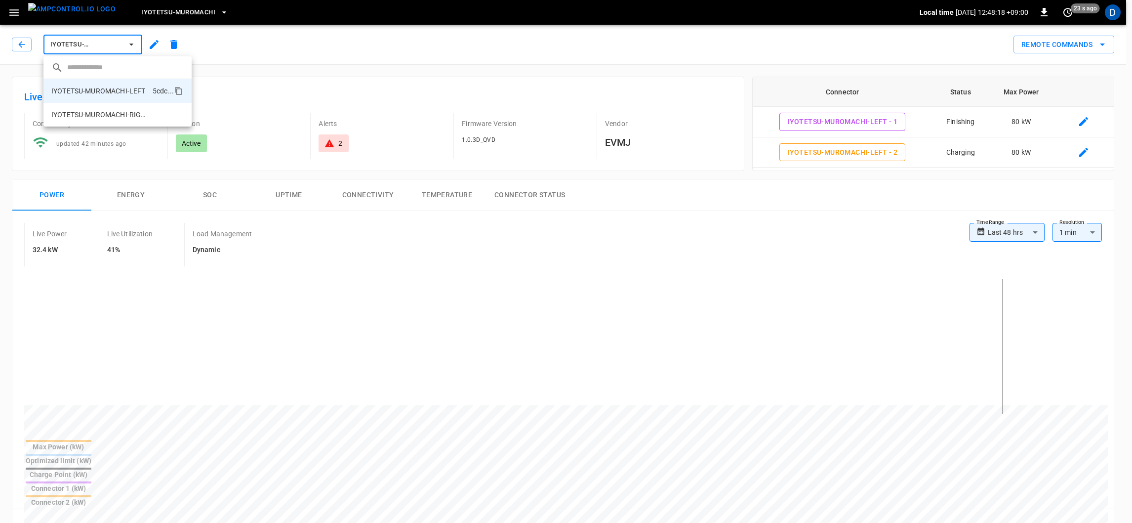
click at [124, 47] on button "IYOTETSU-MUROMACHI-LEFT" at bounding box center [92, 45] width 99 height 20
click at [127, 44] on icon "button" at bounding box center [131, 45] width 10 height 10
click at [121, 87] on p "IYOTETSU-MUROMACHI-LEFT" at bounding box center [98, 91] width 94 height 10
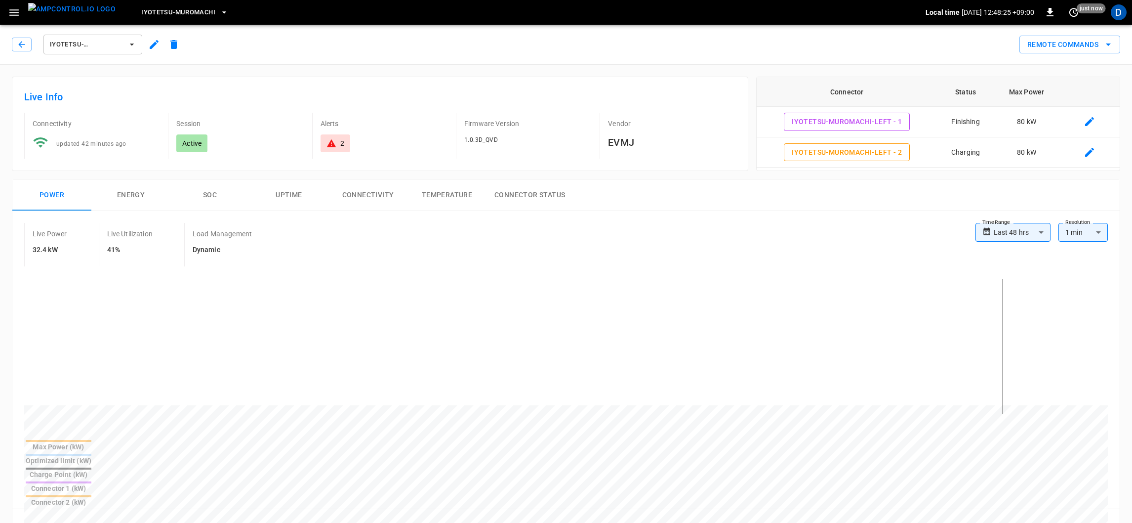
click at [319, 41] on div "Remote Commands" at bounding box center [652, 41] width 937 height 26
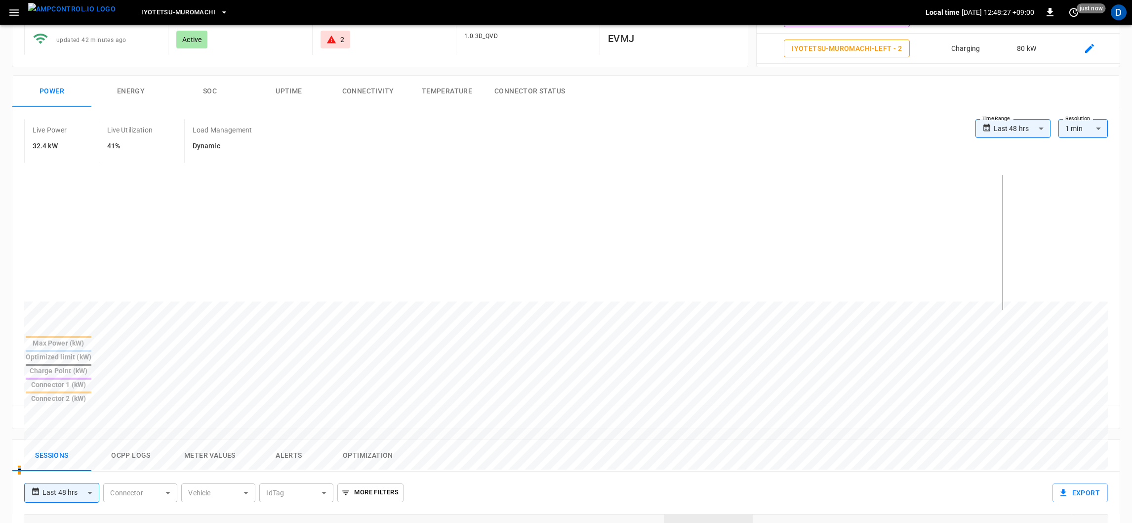
scroll to position [99, 0]
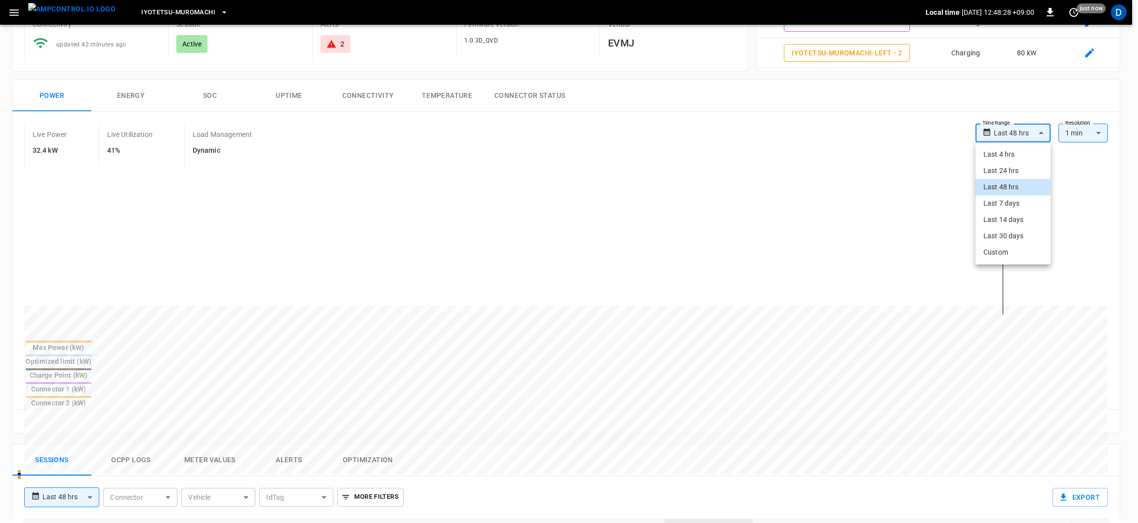
click at [1021, 140] on body "**********" at bounding box center [569, 412] width 1138 height 1022
click at [1016, 166] on li "Last 24 hrs" at bounding box center [1013, 171] width 75 height 16
type input "**********"
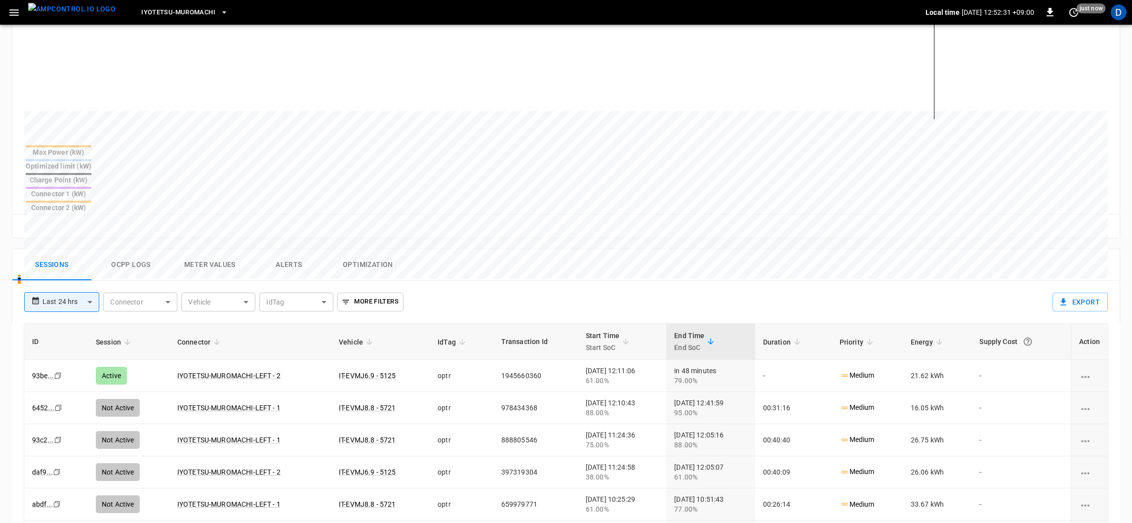
scroll to position [0, 0]
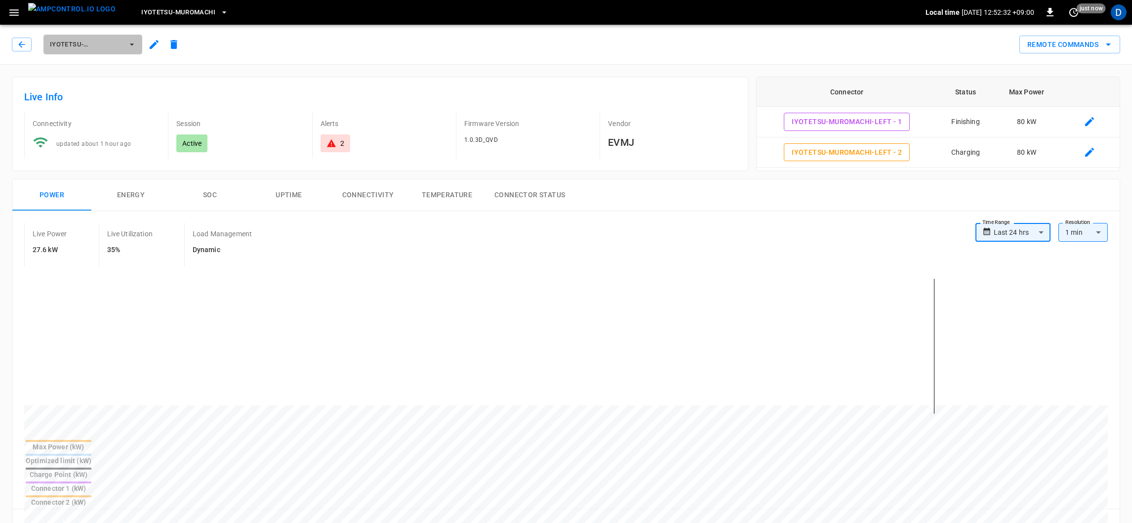
click at [96, 44] on span "IYOTETSU-MUROMACHI-LEFT" at bounding box center [86, 44] width 73 height 11
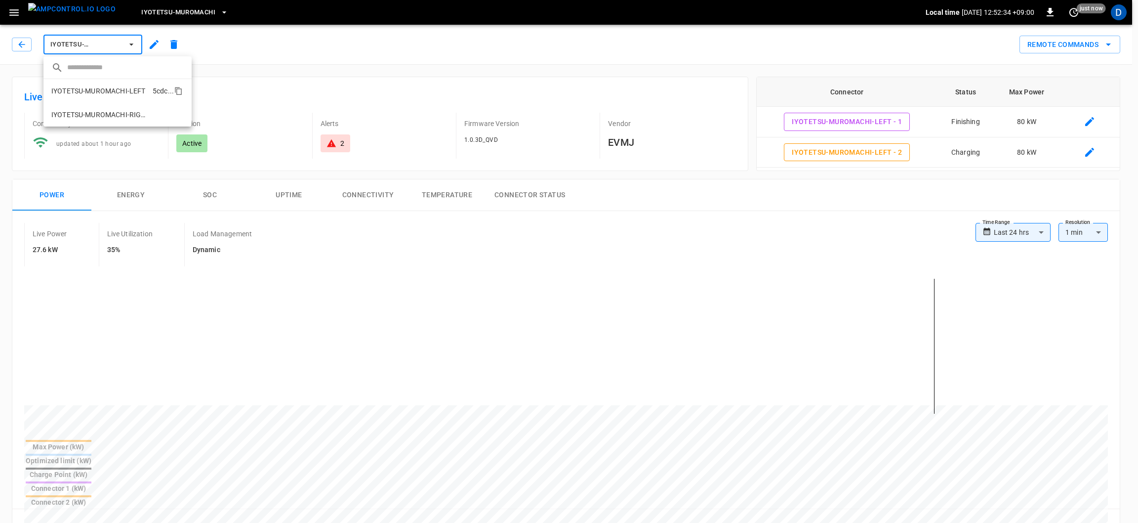
click at [118, 89] on p "IYOTETSU-MUROMACHI-LEFT" at bounding box center [98, 91] width 94 height 10
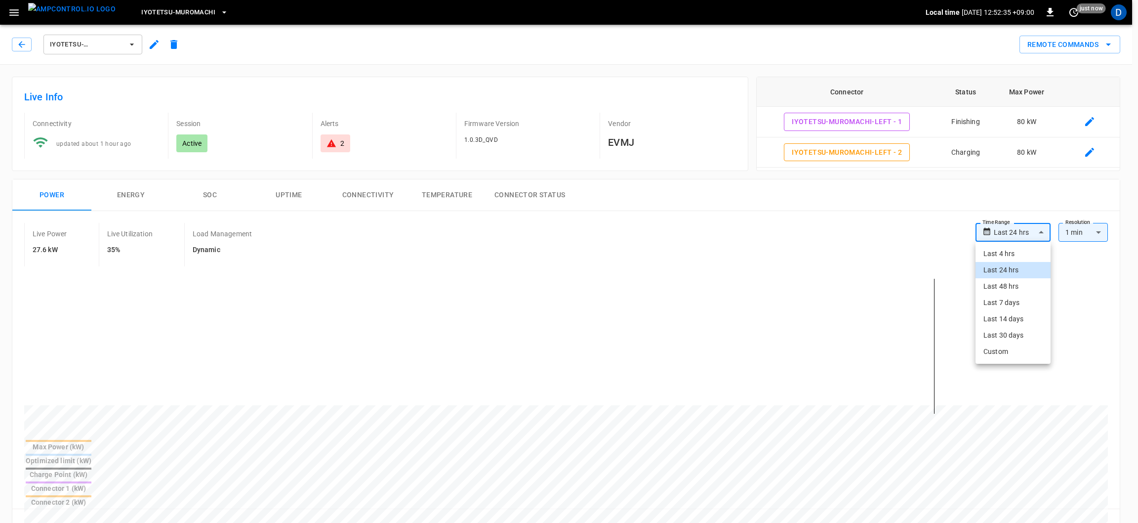
click at [1033, 232] on body "**********" at bounding box center [569, 511] width 1138 height 1022
click at [1022, 258] on li "Last 4 hrs" at bounding box center [1013, 254] width 75 height 16
type input "**********"
